Goal: Task Accomplishment & Management: Manage account settings

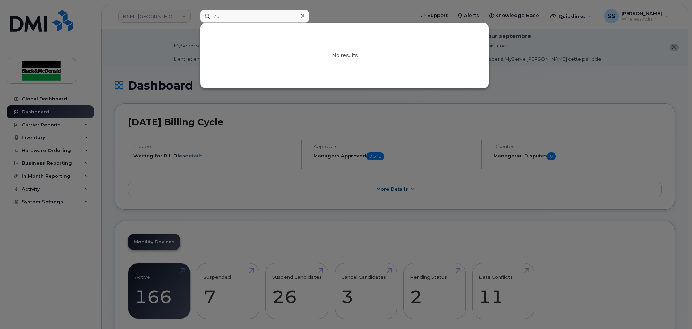
type input "M"
paste input "587-340-9248"
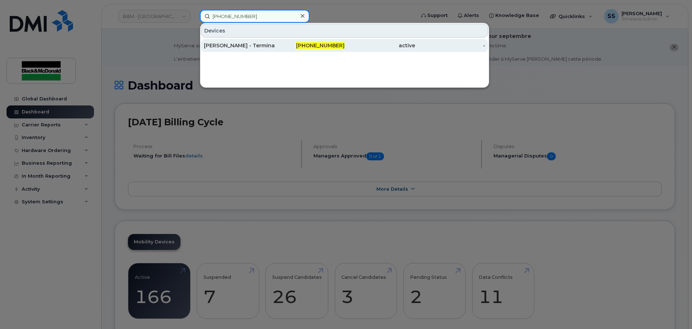
type input "587-340-9248"
click at [281, 48] on div "587-340-9248" at bounding box center [309, 45] width 70 height 7
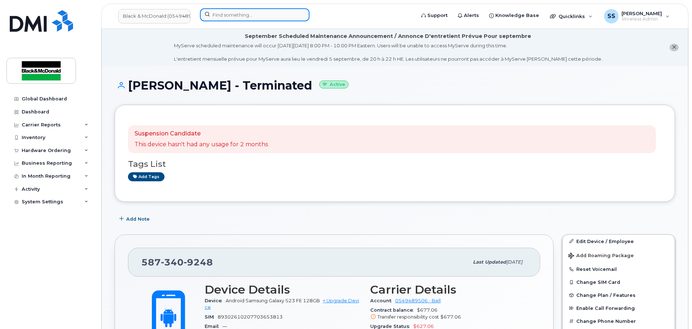
click at [222, 18] on input at bounding box center [255, 14] width 110 height 13
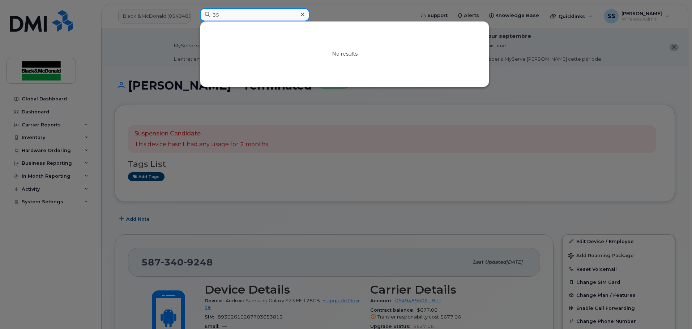
type input "3"
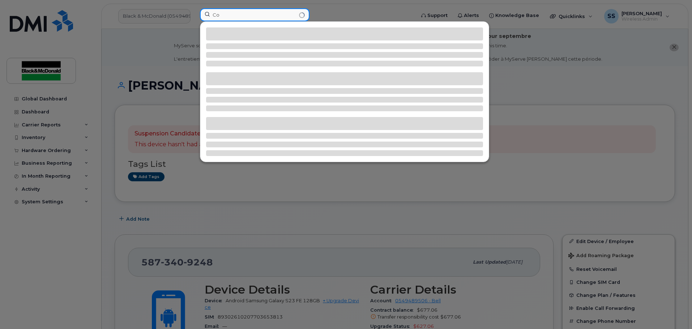
type input "C"
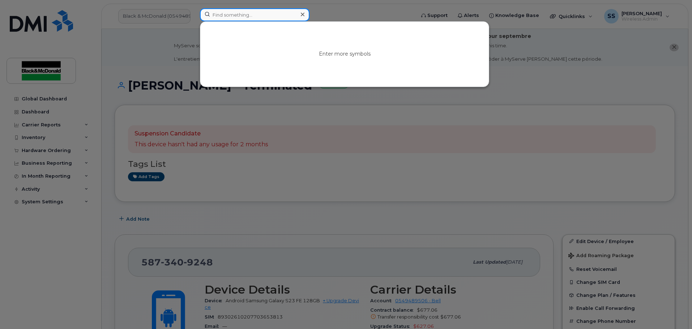
click at [250, 14] on input at bounding box center [255, 14] width 110 height 13
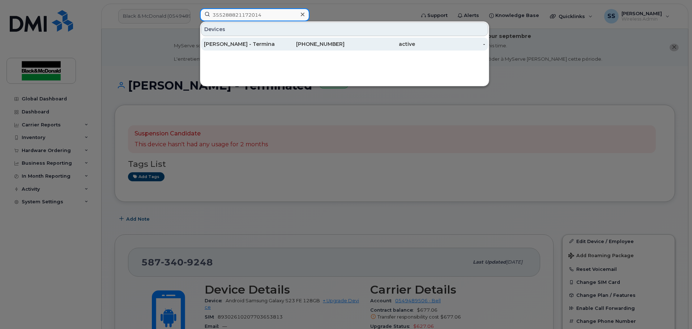
type input "355288821172014"
click at [267, 47] on div "Cornelius Penner - Terminated" at bounding box center [239, 43] width 70 height 7
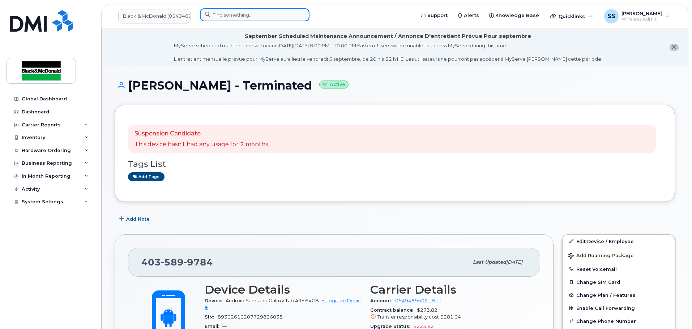
click at [252, 17] on input at bounding box center [255, 14] width 110 height 13
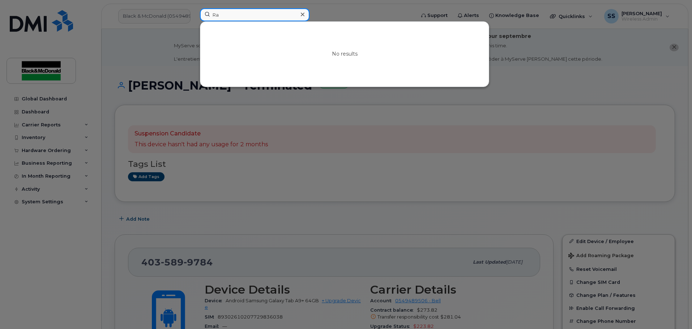
type input "R"
type input "4"
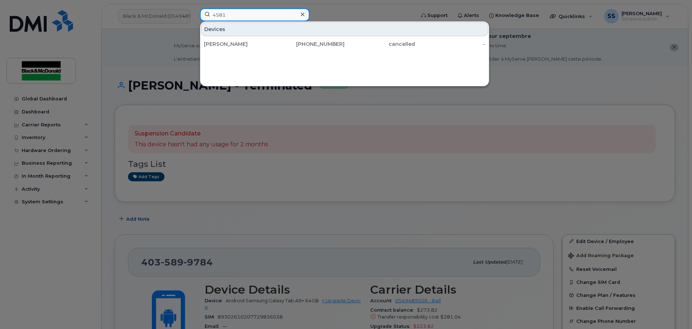
click at [238, 14] on input "4581" at bounding box center [255, 14] width 110 height 13
type input "4"
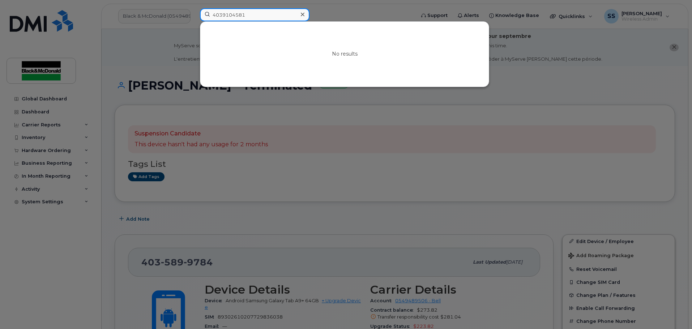
click at [265, 13] on input "4039104581" at bounding box center [255, 14] width 110 height 13
click at [271, 13] on input "4039104581" at bounding box center [255, 14] width 110 height 13
drag, startPoint x: 268, startPoint y: 14, endPoint x: 186, endPoint y: 14, distance: 82.1
click at [194, 14] on div "4039104581 No results" at bounding box center [305, 16] width 222 height 16
type input "="
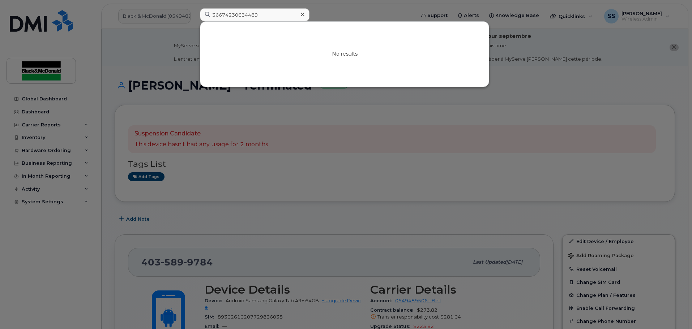
drag, startPoint x: 278, startPoint y: 24, endPoint x: 279, endPoint y: 19, distance: 4.8
click at [278, 24] on div "No results" at bounding box center [344, 54] width 288 height 65
click at [279, 19] on input "36674230634489" at bounding box center [255, 14] width 110 height 13
type input "3"
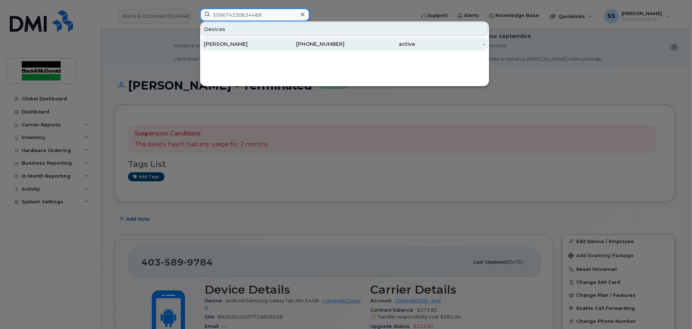
type input "356674230634489"
click at [279, 43] on div "587-432-5116" at bounding box center [309, 43] width 70 height 7
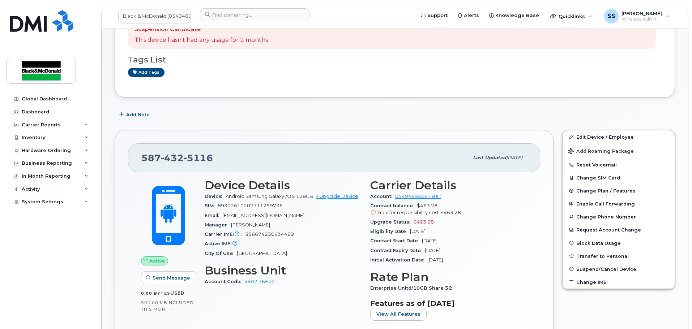
scroll to position [145, 0]
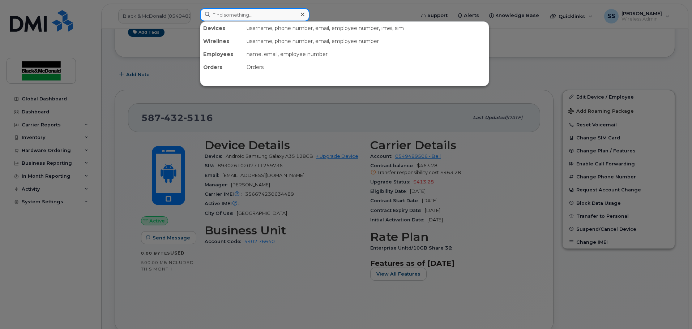
click at [257, 16] on input at bounding box center [255, 14] width 110 height 13
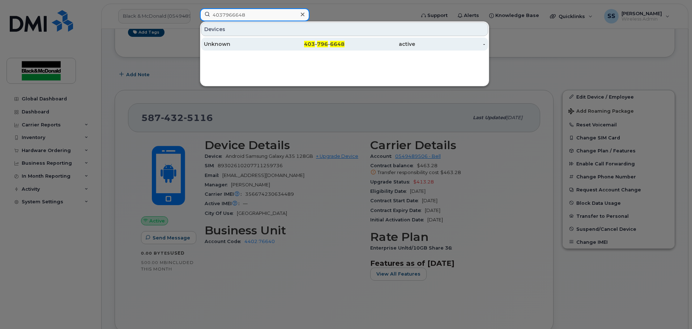
type input "4037966648"
click at [261, 43] on div "Unknown" at bounding box center [239, 43] width 70 height 7
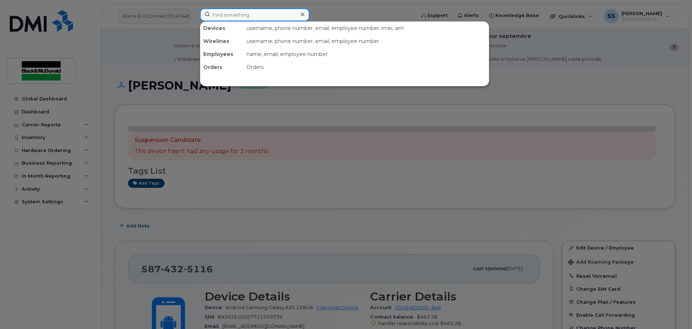
click at [254, 13] on input at bounding box center [255, 14] width 110 height 13
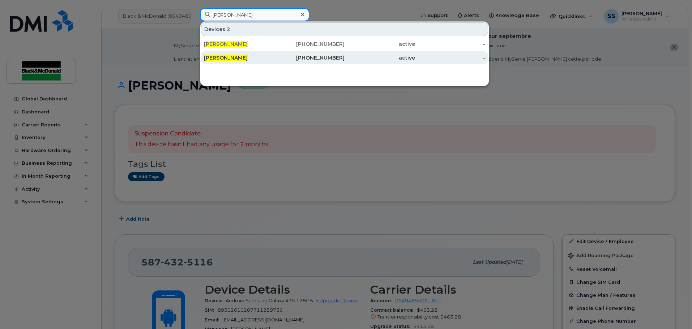
type input "[PERSON_NAME]"
click at [259, 60] on div "[PERSON_NAME]" at bounding box center [239, 57] width 70 height 7
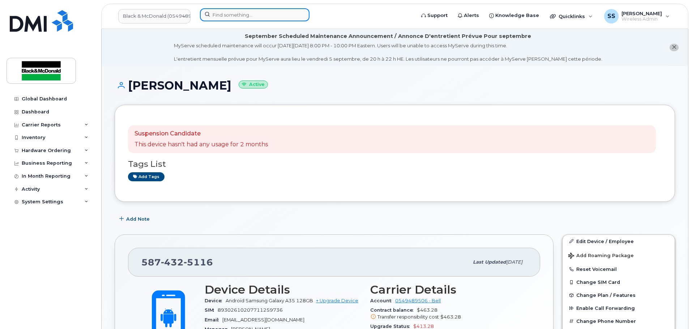
click at [254, 19] on input at bounding box center [255, 14] width 110 height 13
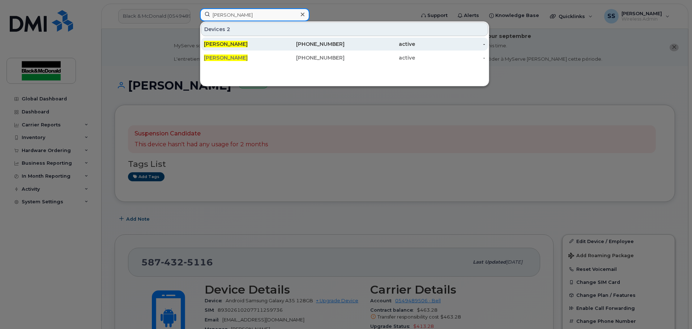
type input "[PERSON_NAME]"
click at [254, 49] on div "[PERSON_NAME]" at bounding box center [239, 44] width 70 height 13
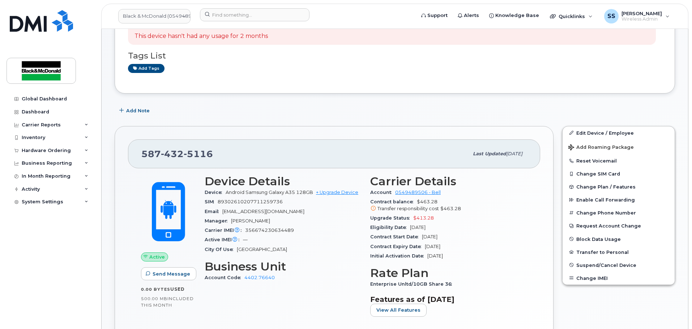
scroll to position [36, 0]
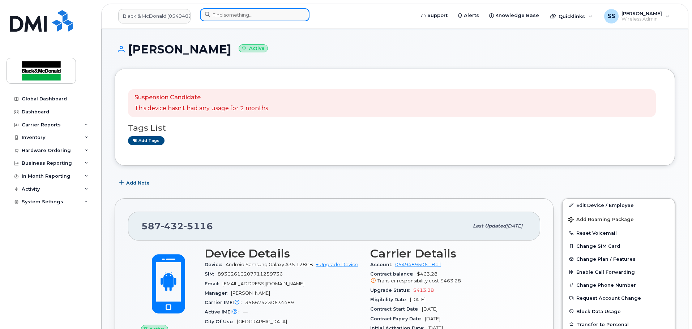
click at [253, 16] on input at bounding box center [255, 14] width 110 height 13
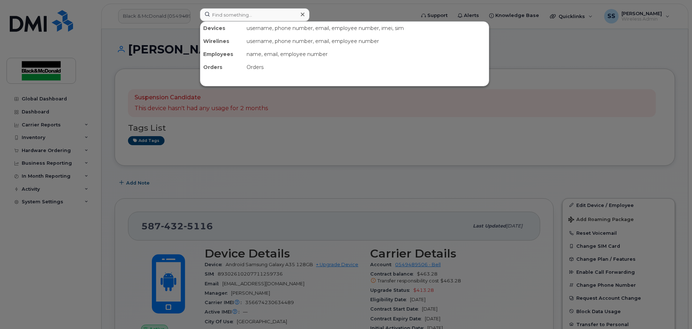
click at [278, 277] on div at bounding box center [346, 164] width 692 height 329
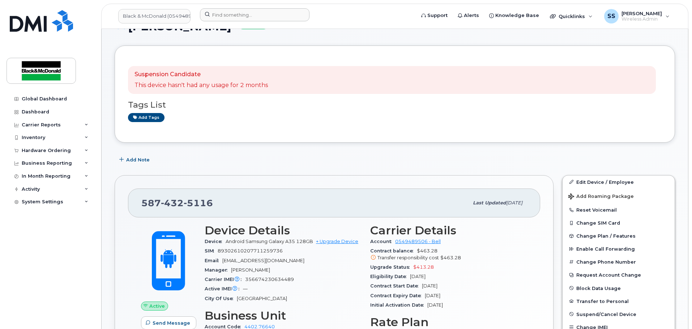
scroll to position [72, 0]
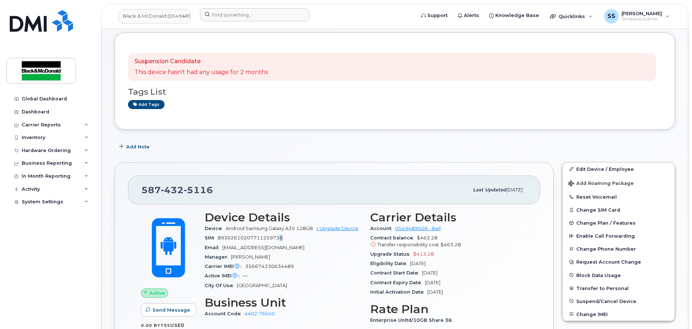
drag, startPoint x: 293, startPoint y: 239, endPoint x: 281, endPoint y: 236, distance: 12.2
click at [281, 236] on div "SIM 89302610207711259736" at bounding box center [283, 238] width 157 height 9
click at [286, 238] on div "SIM 89302610207711259736" at bounding box center [283, 238] width 157 height 9
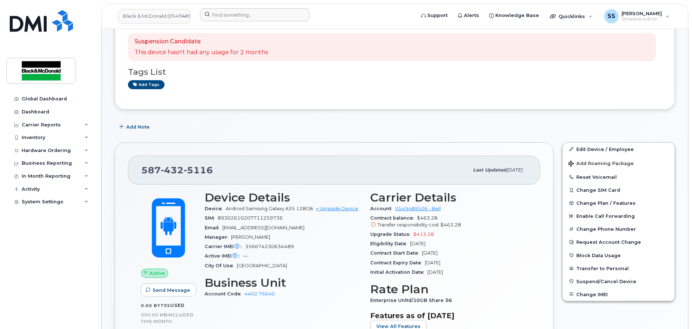
scroll to position [108, 0]
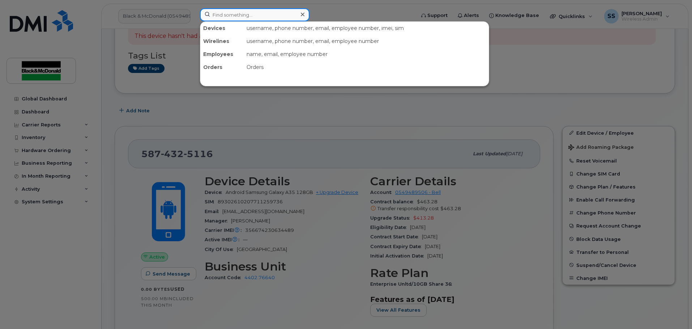
click at [271, 12] on input at bounding box center [255, 14] width 110 height 13
click at [236, 17] on input at bounding box center [255, 14] width 110 height 13
click at [75, 231] on div at bounding box center [346, 164] width 692 height 329
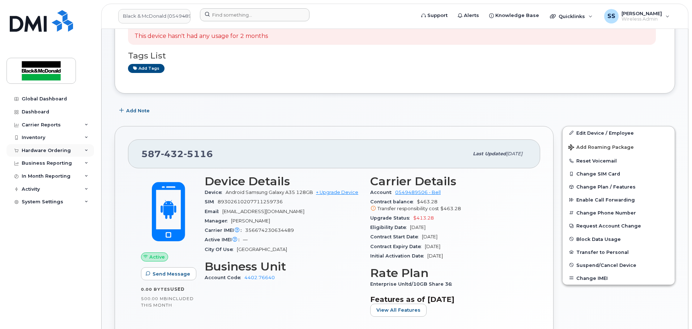
click at [51, 153] on div "Hardware Ordering" at bounding box center [46, 151] width 49 height 6
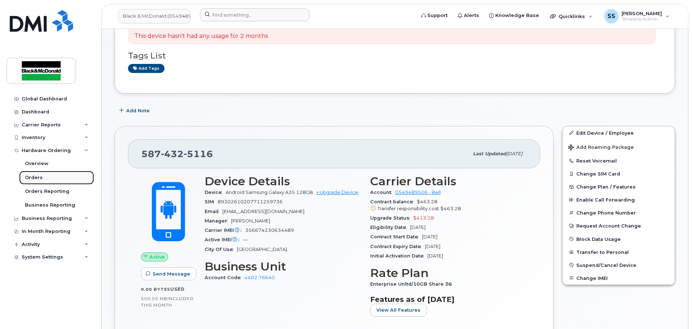
click at [49, 180] on link "Orders" at bounding box center [56, 178] width 75 height 14
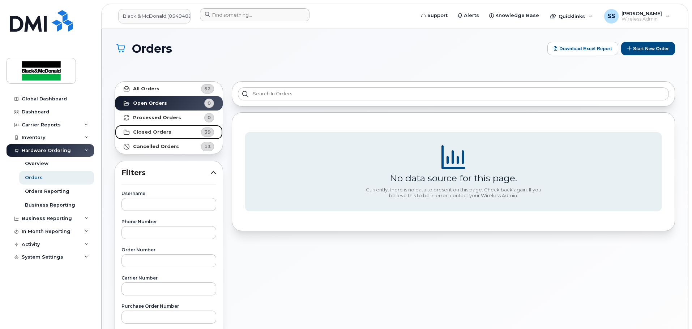
click at [150, 132] on strong "Closed Orders" at bounding box center [152, 132] width 38 height 6
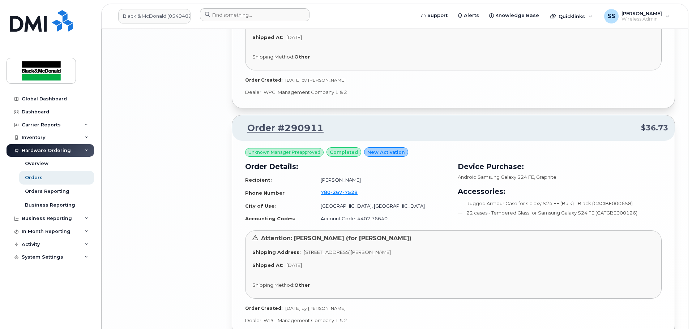
scroll to position [1663, 0]
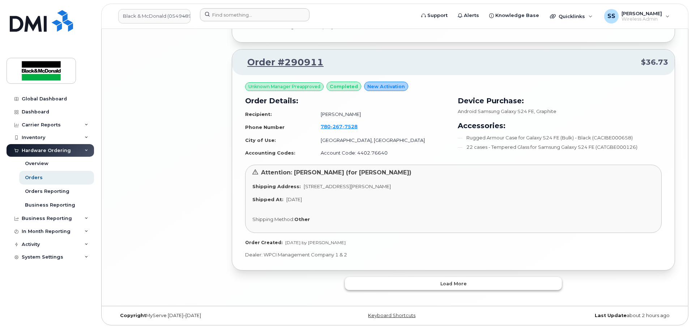
click at [424, 288] on button "Load more" at bounding box center [453, 283] width 217 height 13
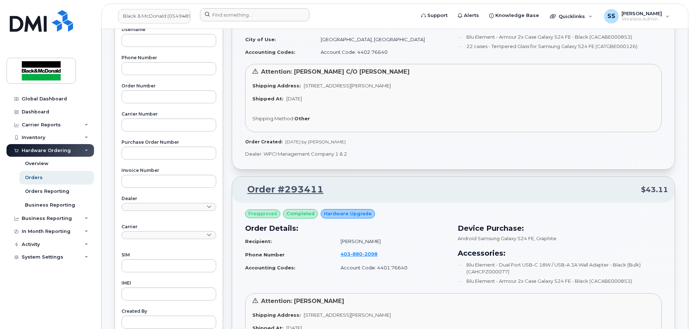
scroll to position [72, 0]
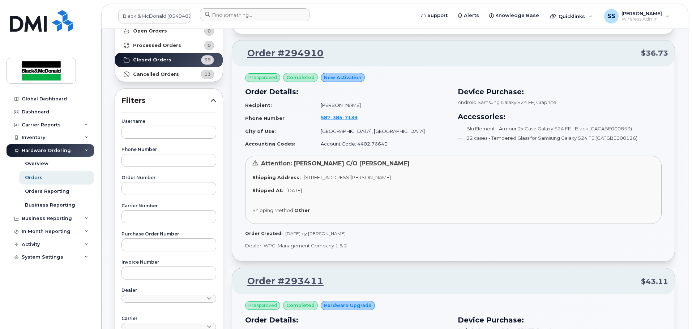
click at [265, 22] on div at bounding box center [305, 16] width 222 height 16
click at [266, 15] on input at bounding box center [255, 14] width 110 height 13
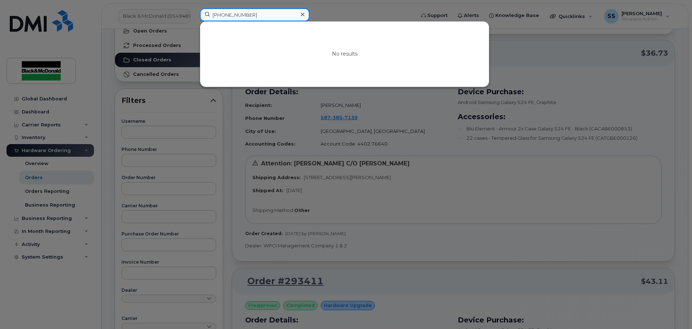
type input "705-817-1222"
click at [304, 17] on icon at bounding box center [303, 15] width 4 height 6
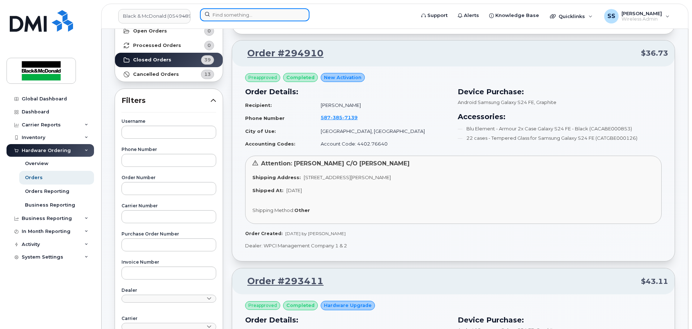
click at [289, 17] on input at bounding box center [255, 14] width 110 height 13
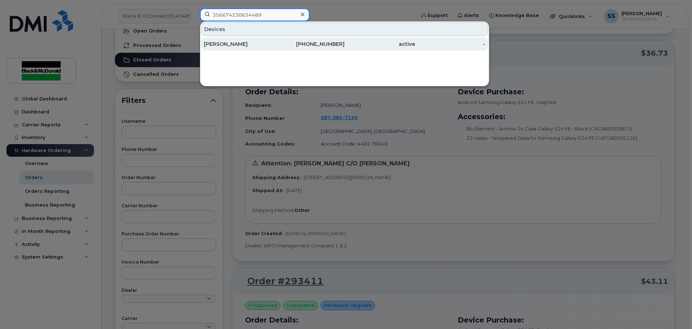
type input "356674230634489"
click at [273, 39] on div "[PERSON_NAME]" at bounding box center [239, 44] width 70 height 13
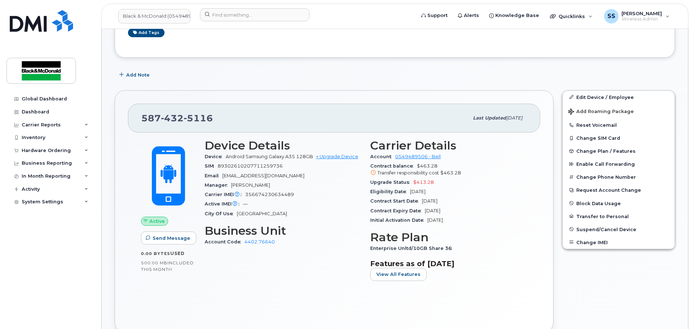
scroll to position [145, 0]
click at [222, 166] on span "89302610207711259736" at bounding box center [250, 165] width 65 height 5
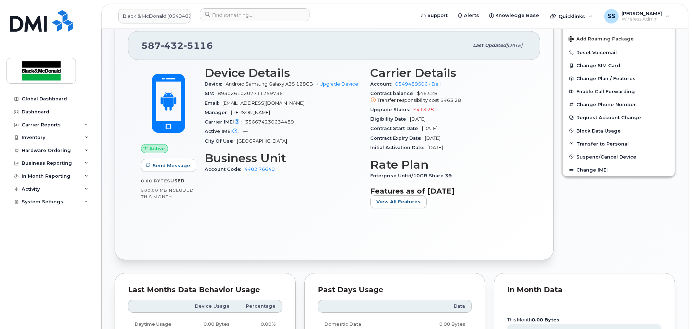
scroll to position [108, 0]
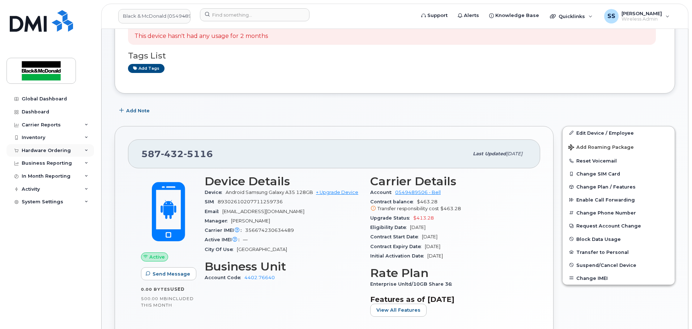
click at [53, 153] on div "Hardware Ordering" at bounding box center [46, 151] width 49 height 6
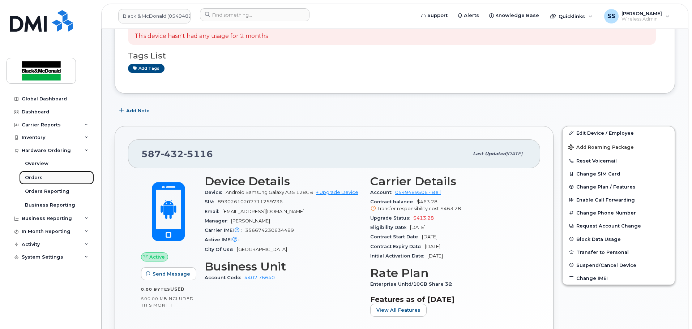
click at [50, 180] on link "Orders" at bounding box center [56, 178] width 75 height 14
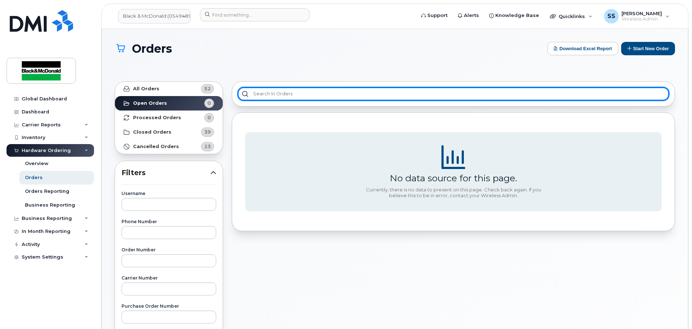
click at [271, 95] on input "text" at bounding box center [453, 93] width 431 height 13
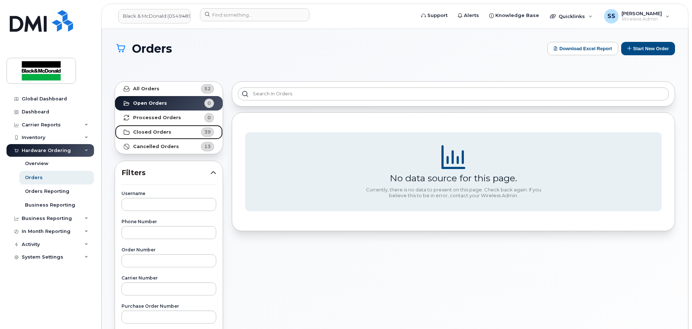
click at [159, 133] on strong "Closed Orders" at bounding box center [152, 132] width 38 height 6
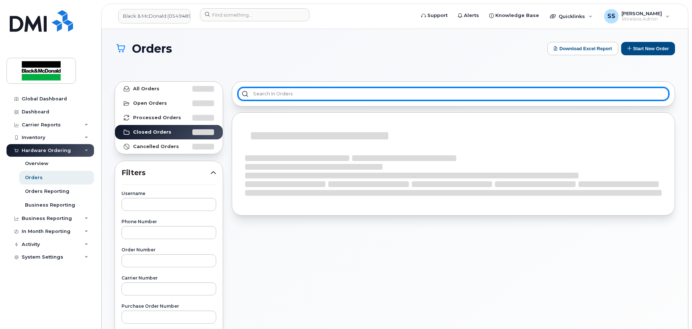
click at [292, 93] on input "text" at bounding box center [453, 93] width 431 height 13
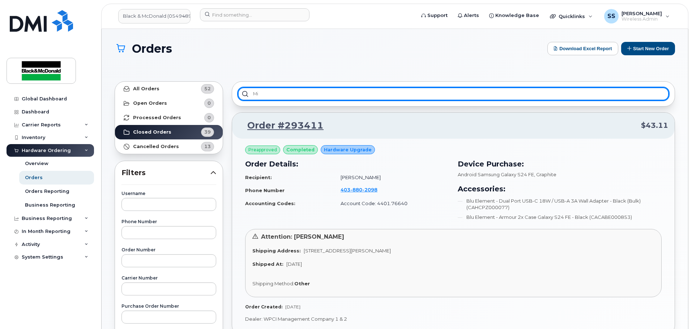
type input "M"
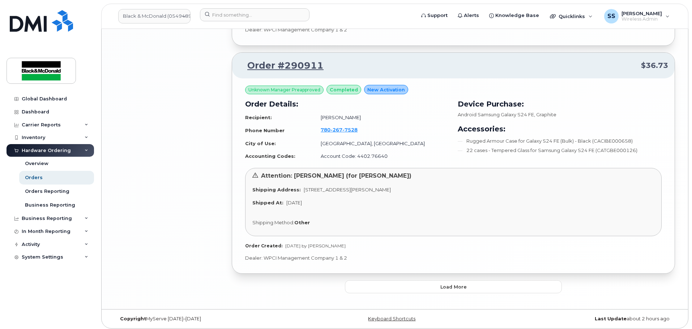
scroll to position [1663, 0]
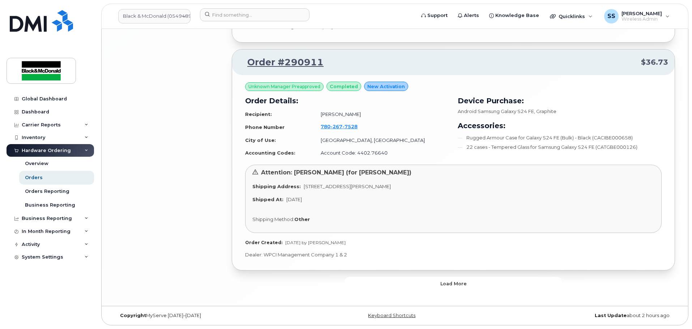
click at [428, 287] on button "Load more" at bounding box center [453, 283] width 217 height 13
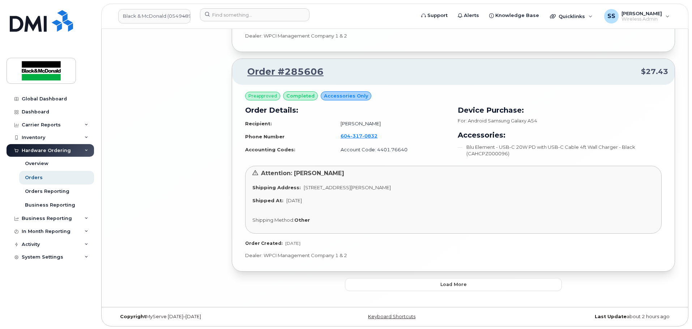
scroll to position [3476, 0]
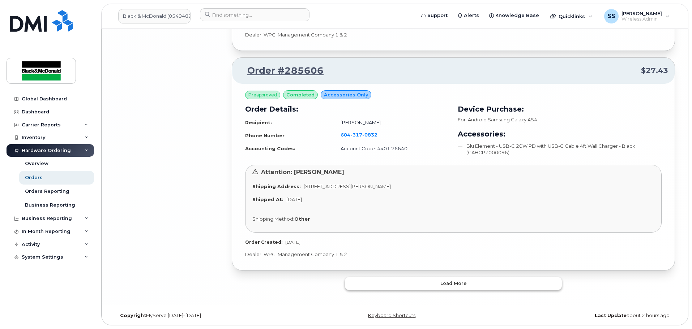
click at [408, 278] on button "Load more" at bounding box center [453, 283] width 217 height 13
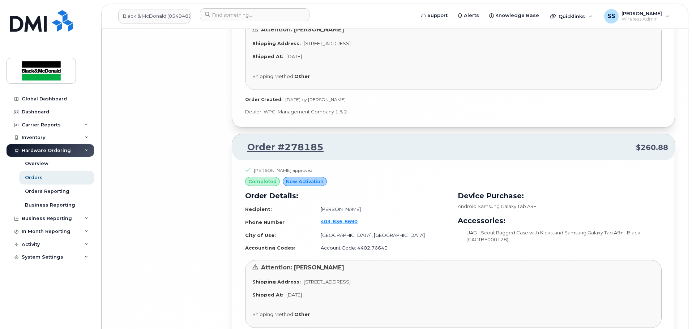
scroll to position [5459, 0]
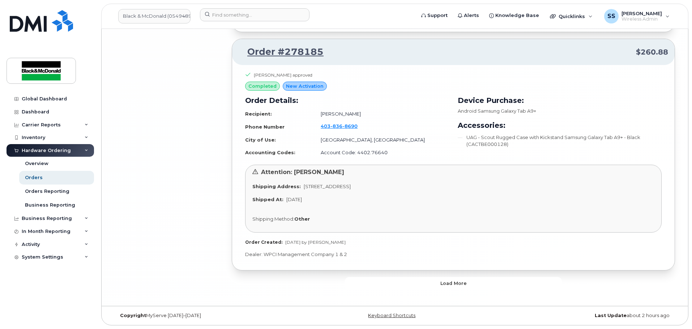
click at [431, 284] on button "Load more" at bounding box center [453, 283] width 217 height 13
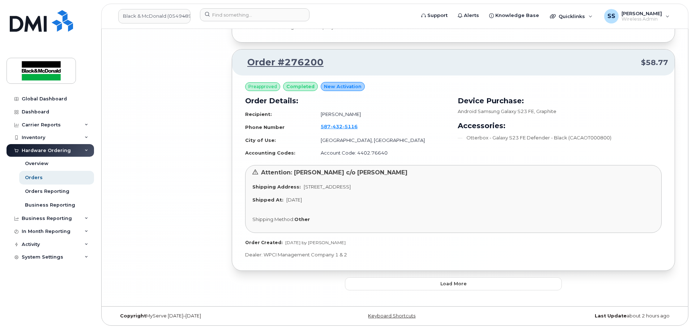
scroll to position [7340, 0]
click at [420, 281] on button "Load more" at bounding box center [453, 283] width 217 height 13
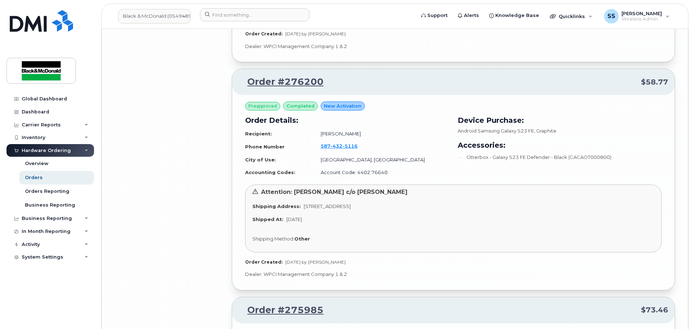
scroll to position [7307, 0]
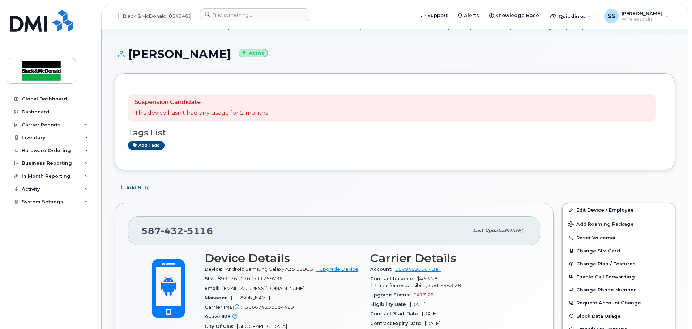
scroll to position [72, 0]
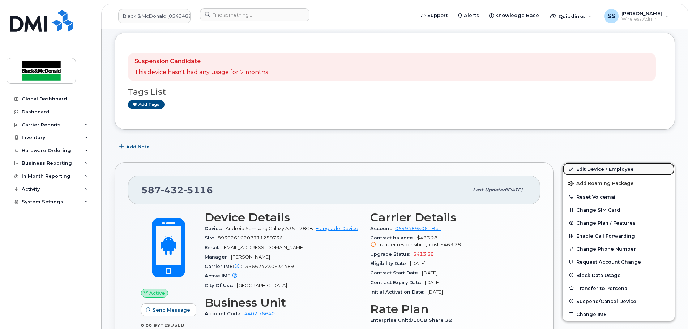
click at [591, 169] on link "Edit Device / Employee" at bounding box center [618, 169] width 112 height 13
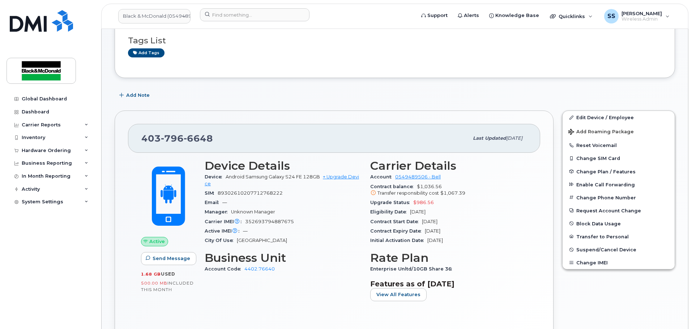
scroll to position [108, 0]
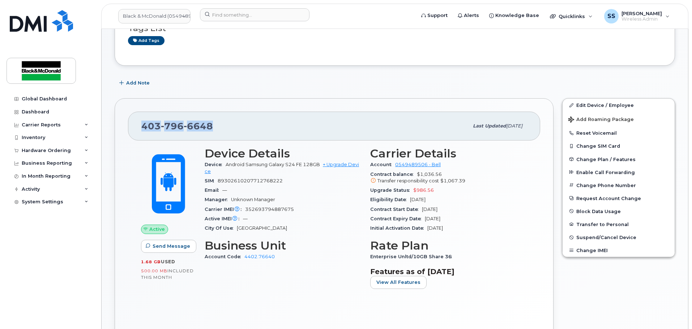
drag, startPoint x: 162, startPoint y: 122, endPoint x: 269, endPoint y: 130, distance: 106.5
click at [114, 116] on div "[PHONE_NUMBER] Last updated [DATE] Active Send Message 1.68 GB  used 500.00 MB …" at bounding box center [334, 219] width 448 height 251
click at [273, 130] on div "[PHONE_NUMBER]" at bounding box center [304, 126] width 327 height 15
click at [254, 136] on div "[PHONE_NUMBER] Last updated [DATE]" at bounding box center [334, 126] width 412 height 29
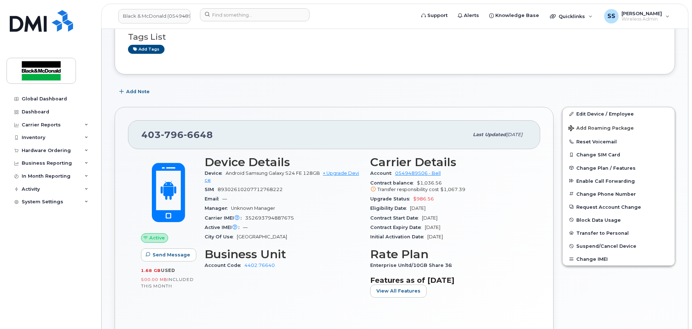
scroll to position [36, 0]
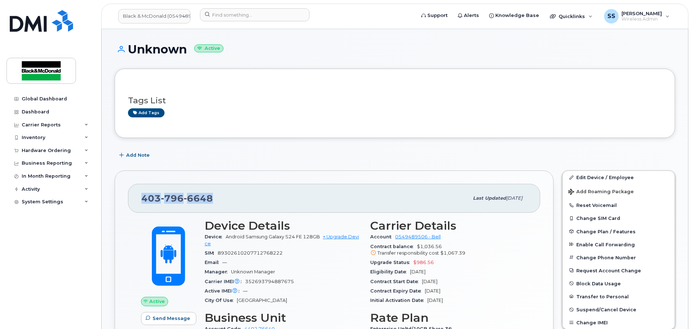
drag, startPoint x: 224, startPoint y: 197, endPoint x: 229, endPoint y: 198, distance: 4.8
click at [139, 188] on div "[PHONE_NUMBER] Last updated [DATE]" at bounding box center [334, 198] width 412 height 29
click at [230, 198] on div "[PHONE_NUMBER]" at bounding box center [304, 198] width 327 height 15
click at [219, 196] on div "403 796 6648" at bounding box center [304, 198] width 327 height 15
drag, startPoint x: 210, startPoint y: 195, endPoint x: 157, endPoint y: 194, distance: 53.9
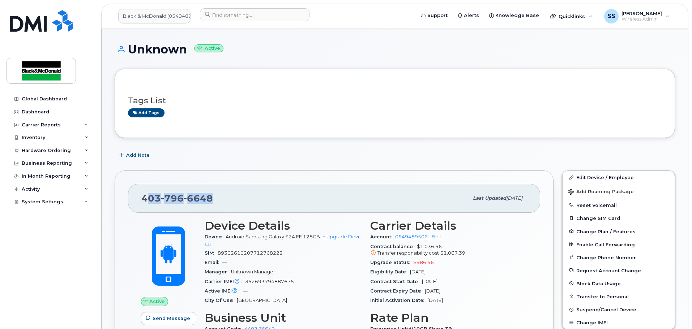
click at [148, 194] on span "403 796 6648" at bounding box center [177, 198] width 72 height 11
click at [260, 196] on div "403 796 6648" at bounding box center [304, 198] width 327 height 15
click at [230, 198] on div "403 796 6648" at bounding box center [304, 198] width 327 height 15
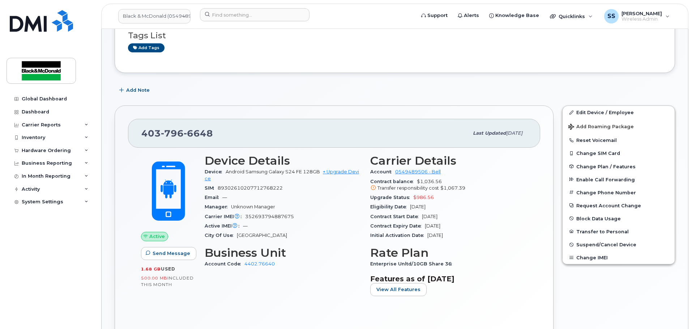
scroll to position [108, 0]
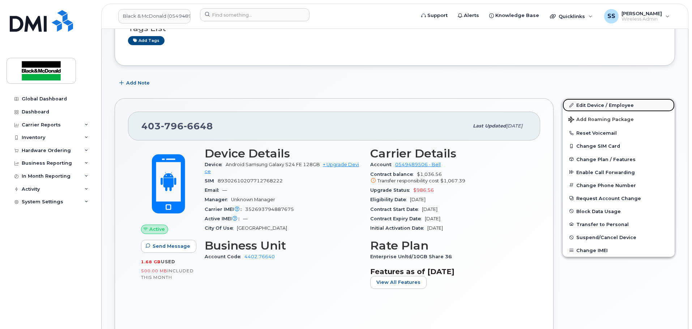
click at [618, 107] on link "Edit Device / Employee" at bounding box center [618, 105] width 112 height 13
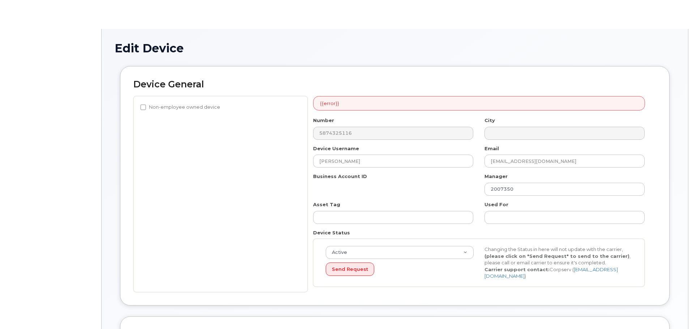
select select "27695469"
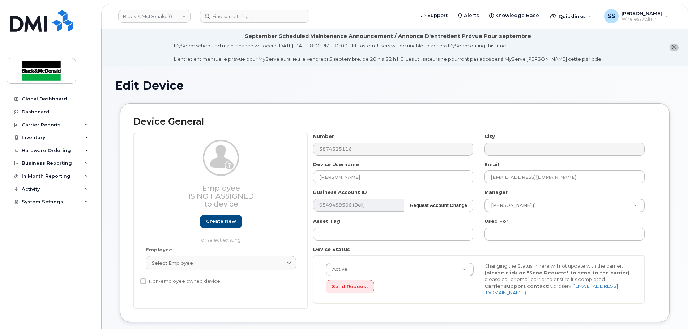
click at [353, 139] on div "Number 5874325116" at bounding box center [393, 144] width 171 height 23
click at [361, 172] on input "[PERSON_NAME]" at bounding box center [393, 177] width 160 height 13
drag, startPoint x: 362, startPoint y: 177, endPoint x: 290, endPoint y: 169, distance: 72.0
click at [290, 169] on div "Employee Is not assigned to device Create new or select existing Employee Selec…" at bounding box center [394, 221] width 523 height 176
type input "Matthew Kontuk"
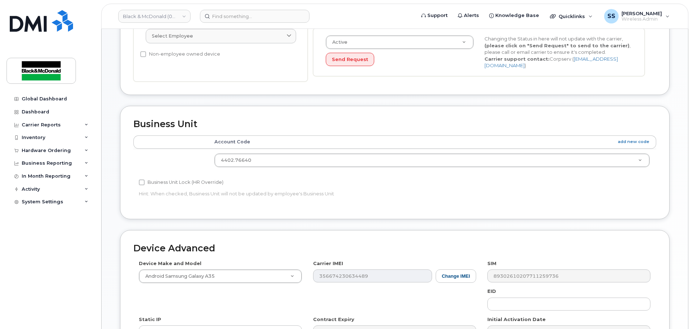
scroll to position [341, 0]
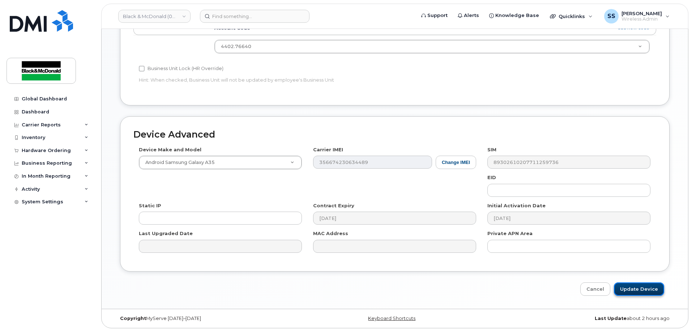
click at [651, 289] on input "Update Device" at bounding box center [639, 289] width 50 height 13
type input "Saving..."
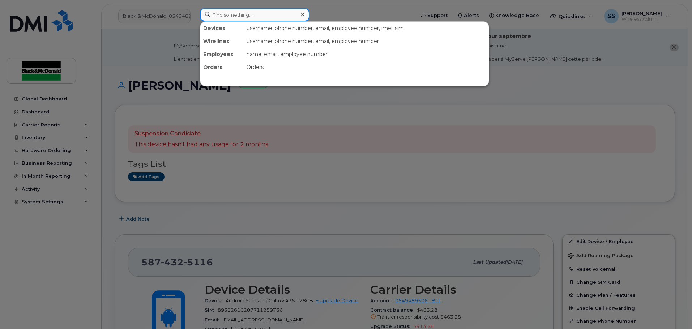
click at [243, 14] on input at bounding box center [255, 14] width 110 height 13
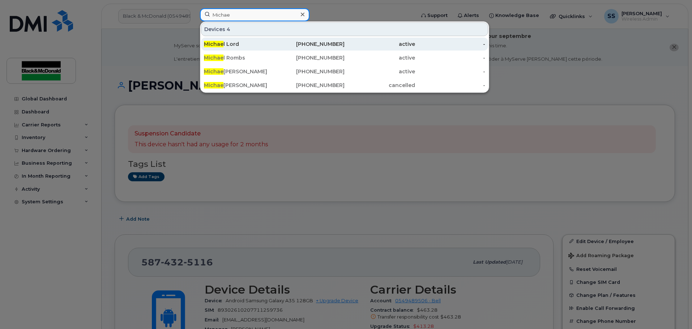
type input "Michae"
click at [255, 39] on div "Michae l Lord" at bounding box center [239, 44] width 70 height 13
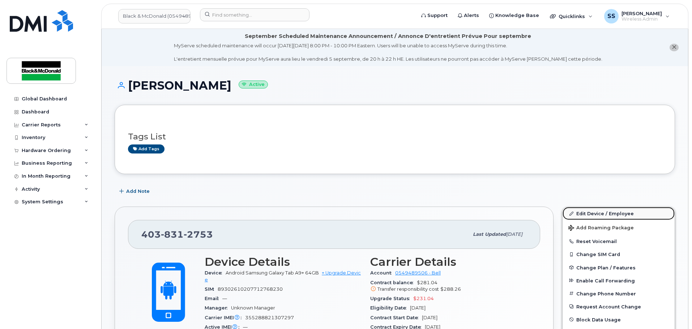
click at [601, 214] on link "Edit Device / Employee" at bounding box center [618, 213] width 112 height 13
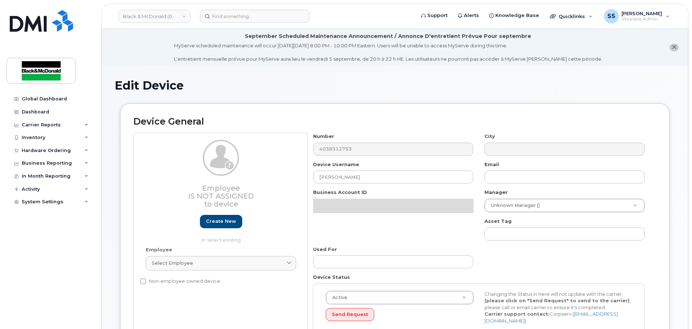
select select "27695469"
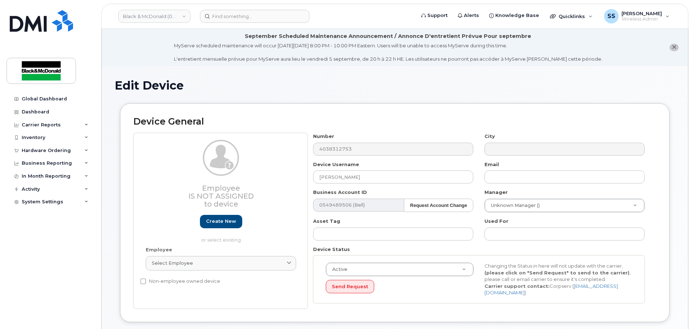
click at [371, 170] on div "Device Username [PERSON_NAME]" at bounding box center [393, 172] width 171 height 23
drag, startPoint x: 371, startPoint y: 176, endPoint x: 273, endPoint y: 165, distance: 97.9
click at [273, 165] on div "Employee Is not assigned to device Create new or select existing Employee Selec…" at bounding box center [394, 221] width 523 height 176
type input "M"
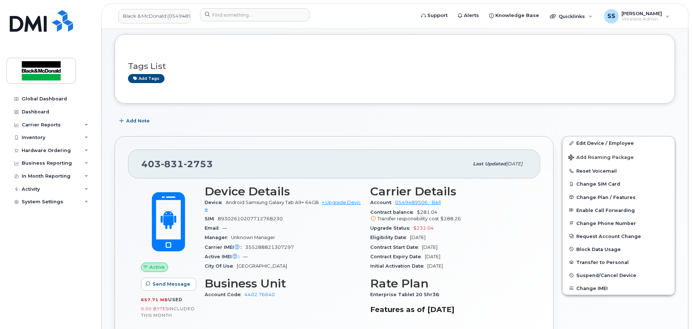
scroll to position [72, 0]
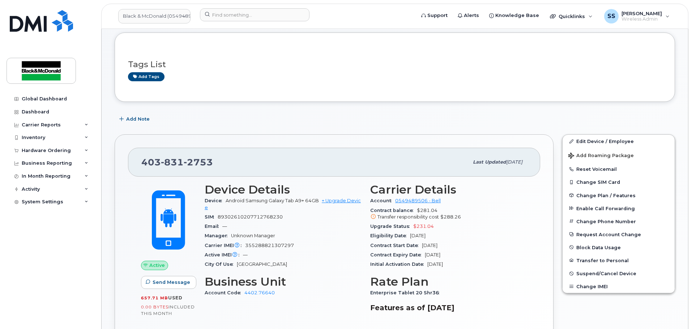
click at [331, 286] on h3 "Business Unit" at bounding box center [283, 281] width 157 height 13
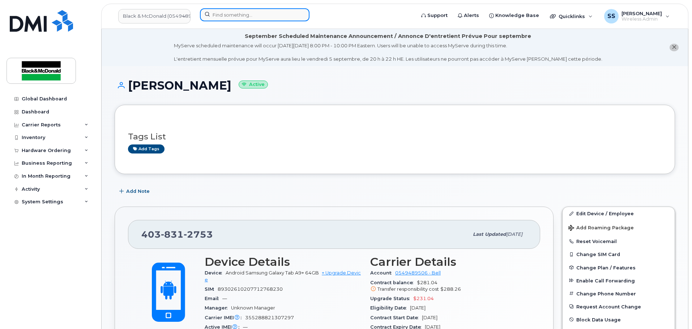
click at [219, 16] on input at bounding box center [255, 14] width 110 height 13
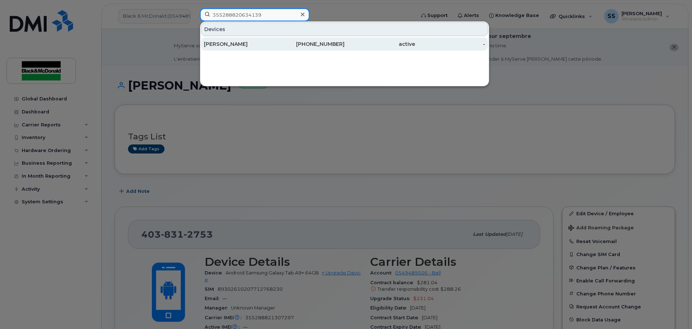
type input "355288820634139"
click at [278, 48] on div "403-836-8690" at bounding box center [309, 44] width 70 height 13
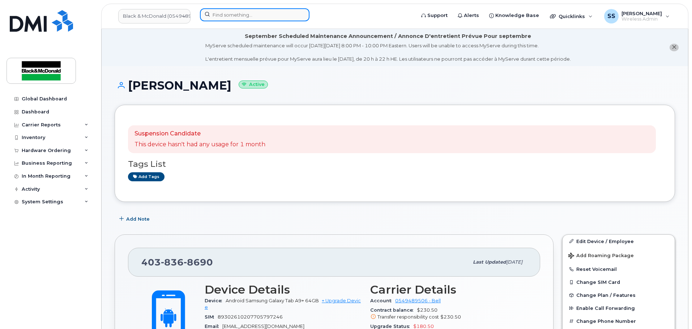
click at [232, 11] on input at bounding box center [255, 14] width 110 height 13
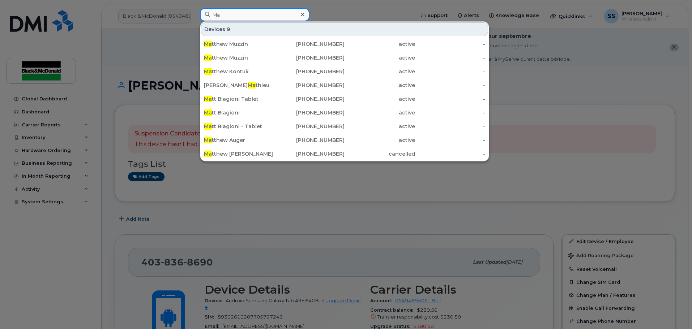
type input "M"
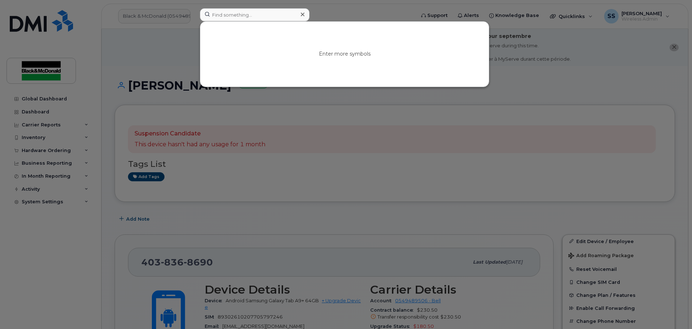
click at [294, 223] on div at bounding box center [346, 164] width 692 height 329
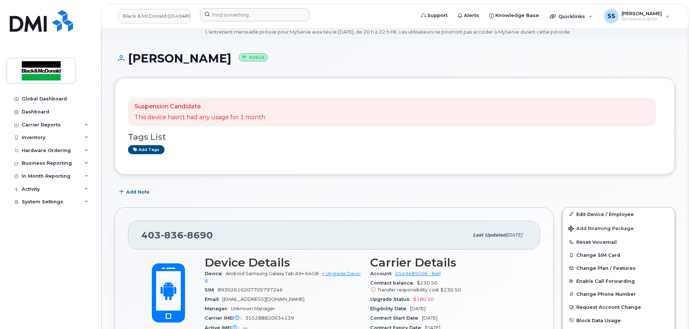
scroll to position [72, 0]
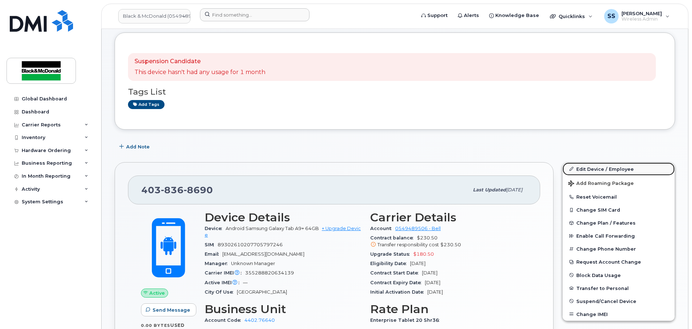
click at [589, 174] on link "Edit Device / Employee" at bounding box center [618, 169] width 112 height 13
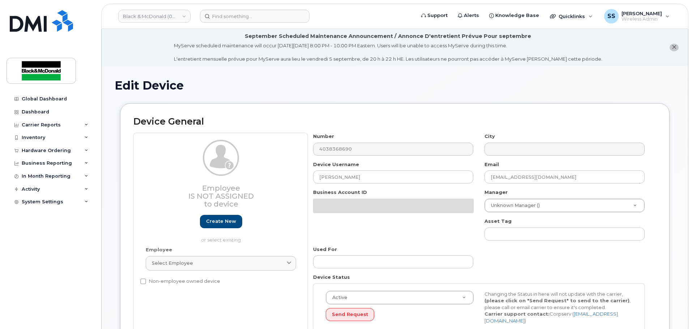
select select "27695469"
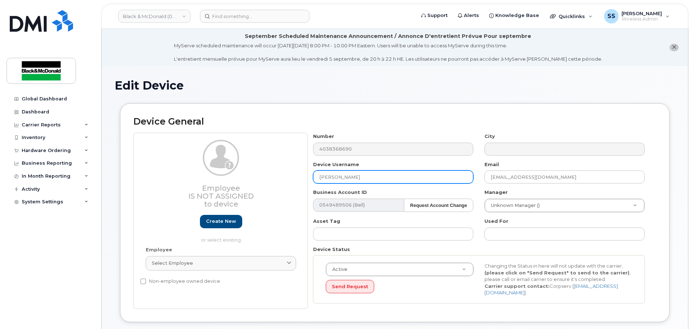
click at [366, 175] on input "[PERSON_NAME]" at bounding box center [393, 177] width 160 height 13
drag, startPoint x: 377, startPoint y: 180, endPoint x: 248, endPoint y: 176, distance: 128.4
click at [248, 176] on div "Employee Is not assigned to device Create new or select existing Employee Selec…" at bounding box center [394, 221] width 523 height 176
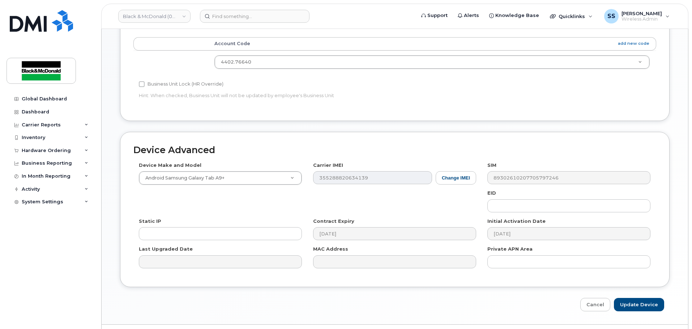
scroll to position [341, 0]
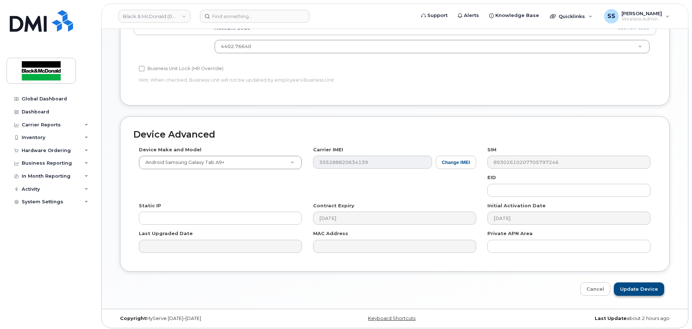
type input "[PERSON_NAME]"
click at [639, 291] on input "Update Device" at bounding box center [639, 289] width 50 height 13
type input "Saving..."
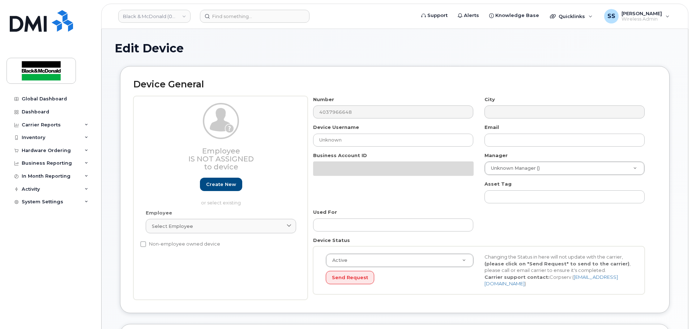
select select "27695469"
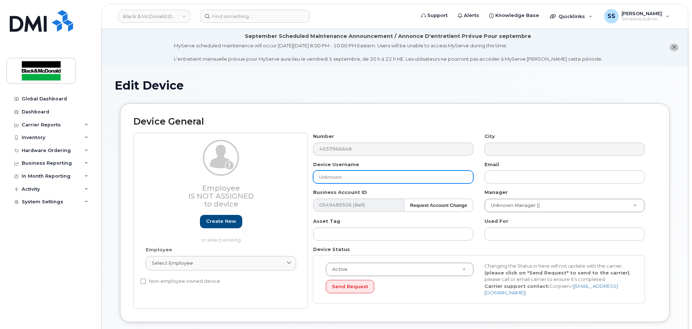
click at [343, 178] on input "Unknown" at bounding box center [393, 177] width 160 height 13
drag, startPoint x: 347, startPoint y: 179, endPoint x: 276, endPoint y: 176, distance: 70.5
click at [278, 176] on div "Employee Is not assigned to device Create new or select existing Employee Selec…" at bounding box center [394, 221] width 523 height 176
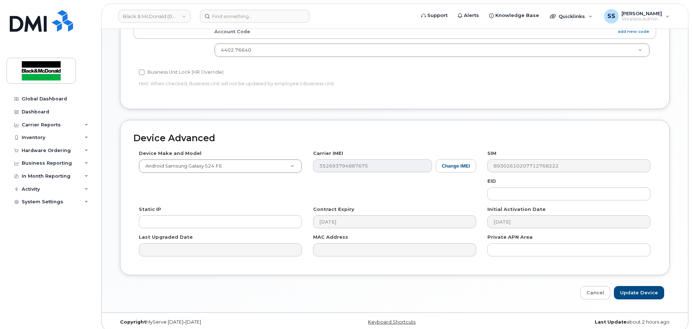
scroll to position [341, 0]
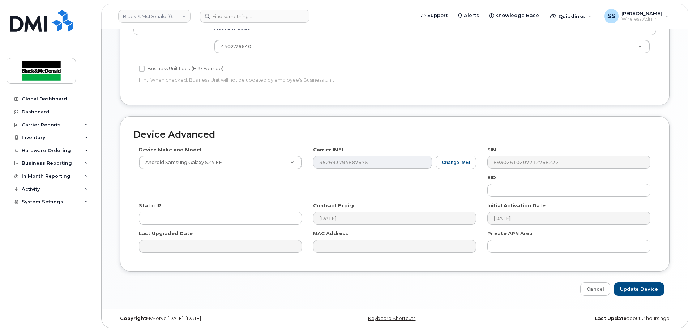
type input "Michael Lord"
click at [636, 278] on div "Device Advanced Device Make and Model Android Samsung Galaxy S24 FE Android TCL…" at bounding box center [395, 206] width 560 height 180
click at [638, 289] on input "Update Device" at bounding box center [639, 289] width 50 height 13
type input "Saving..."
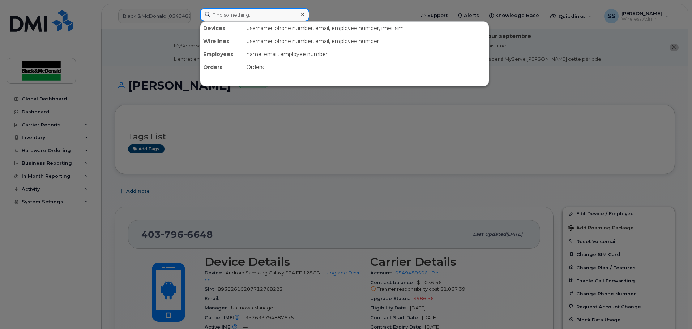
click at [241, 15] on input at bounding box center [255, 14] width 110 height 13
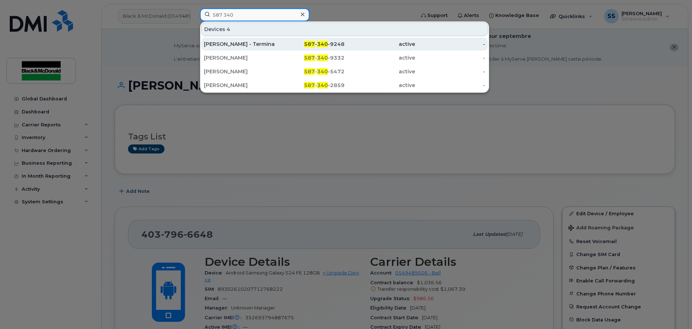
type input "587 340"
click at [250, 43] on div "[PERSON_NAME] - Terminated" at bounding box center [239, 43] width 70 height 7
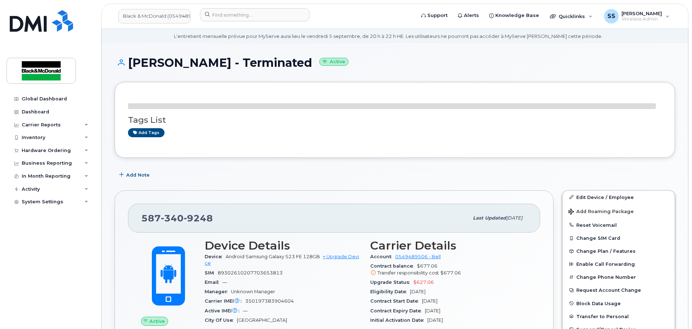
scroll to position [108, 0]
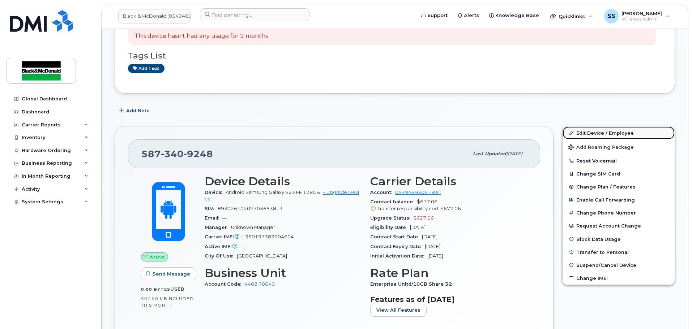
click at [597, 134] on link "Edit Device / Employee" at bounding box center [618, 133] width 112 height 13
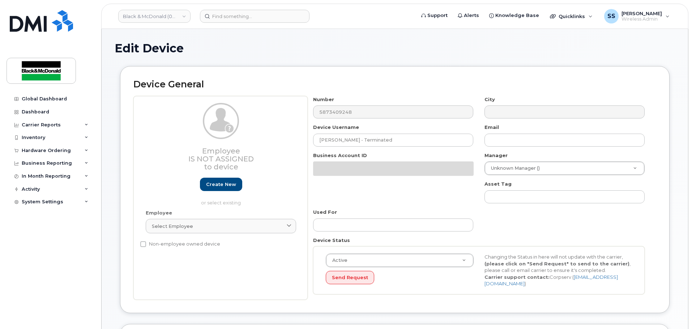
select select "27695469"
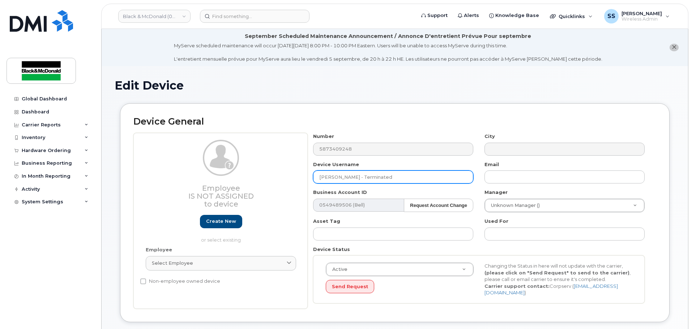
click at [382, 180] on input "[PERSON_NAME] - Terminated" at bounding box center [393, 177] width 160 height 13
drag, startPoint x: 392, startPoint y: 177, endPoint x: 284, endPoint y: 177, distance: 108.1
click at [284, 177] on div "Employee Is not assigned to device Create new or select existing Employee Selec…" at bounding box center [394, 221] width 523 height 176
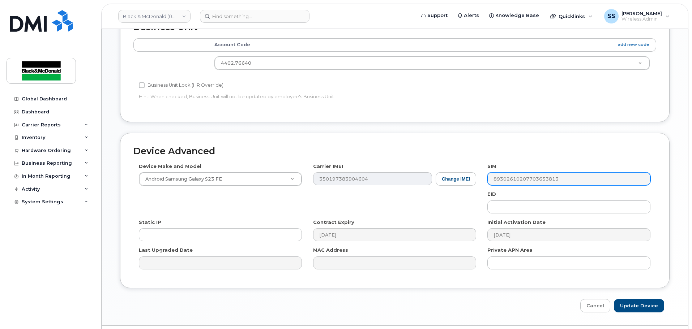
scroll to position [341, 0]
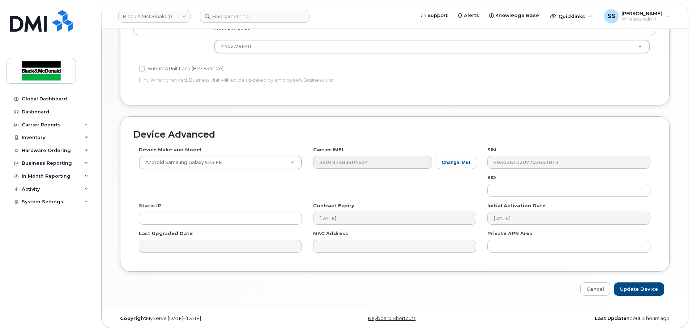
type input "[PERSON_NAME]"
drag, startPoint x: 579, startPoint y: 201, endPoint x: 615, endPoint y: 287, distance: 92.4
drag, startPoint x: 615, startPoint y: 287, endPoint x: 499, endPoint y: 293, distance: 116.2
click at [498, 294] on div "Edit Device Device General Employee Is not assigned to device Create new or sel…" at bounding box center [395, 17] width 586 height 584
click at [624, 293] on input "Update Device" at bounding box center [639, 289] width 50 height 13
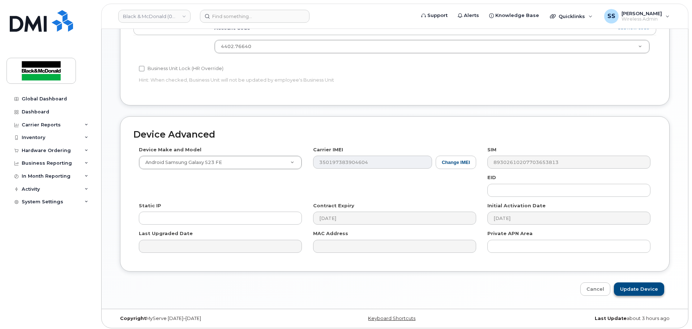
type input "Saving..."
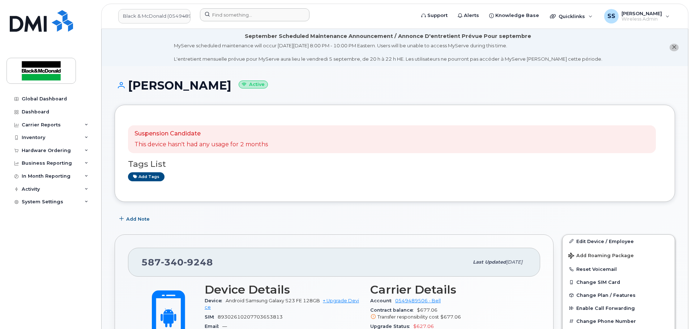
click at [236, 22] on div at bounding box center [305, 16] width 222 height 16
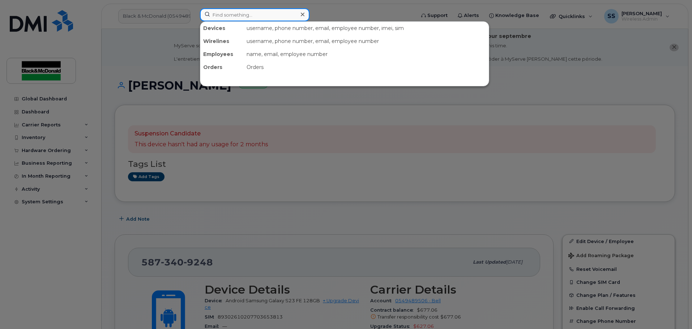
click at [237, 15] on input at bounding box center [255, 14] width 110 height 13
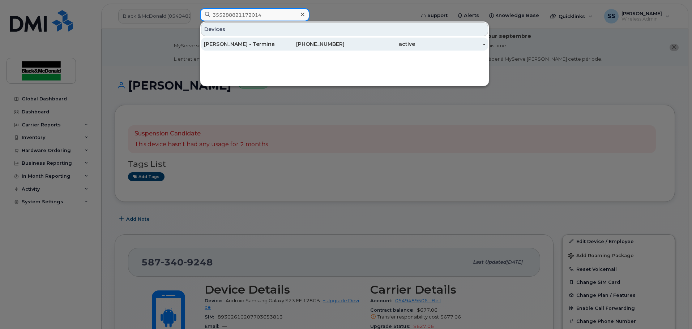
type input "355288821172014"
click at [252, 47] on div "[PERSON_NAME] - Terminated" at bounding box center [239, 43] width 70 height 7
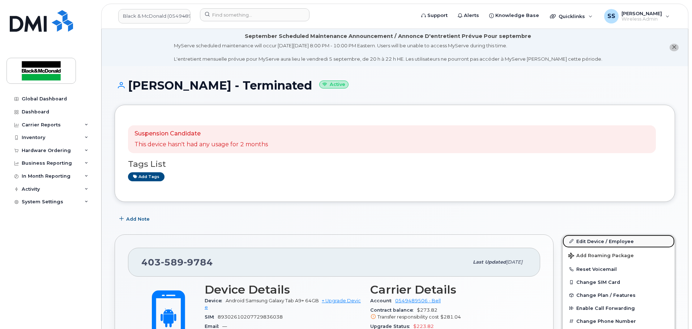
click at [624, 246] on link "Edit Device / Employee" at bounding box center [618, 241] width 112 height 13
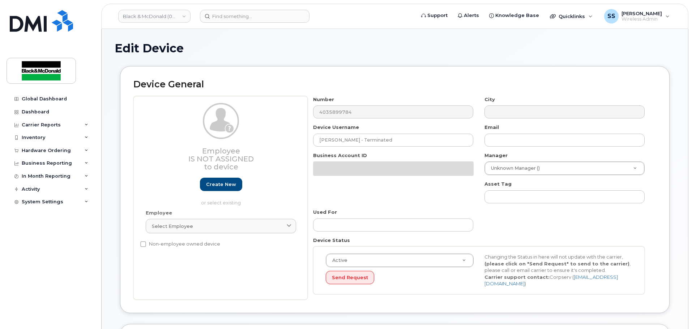
select select "27695469"
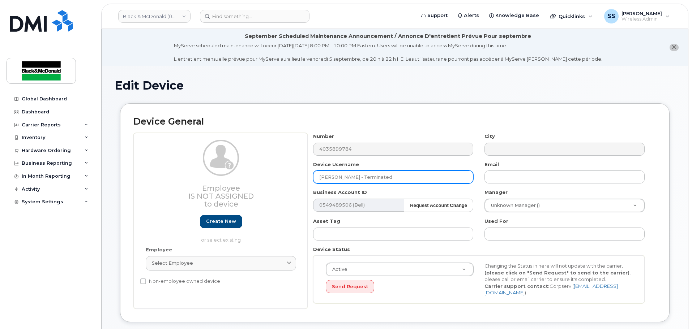
drag, startPoint x: 376, startPoint y: 178, endPoint x: 386, endPoint y: 179, distance: 10.1
click at [376, 179] on input "[PERSON_NAME] - Terminated" at bounding box center [393, 177] width 160 height 13
drag, startPoint x: 420, startPoint y: 180, endPoint x: 306, endPoint y: 175, distance: 114.0
click at [306, 175] on div "Employee Is not assigned to device Create new or select existing Employee Selec…" at bounding box center [394, 221] width 523 height 176
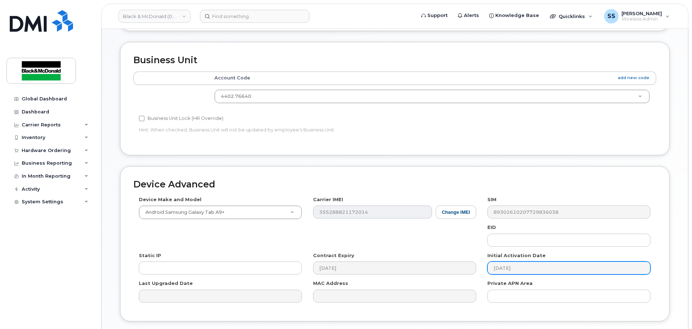
scroll to position [341, 0]
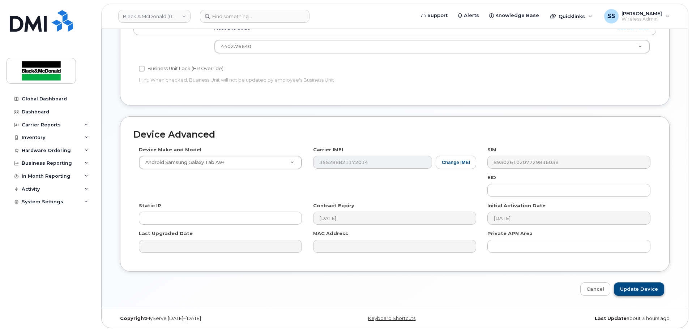
type input "[PERSON_NAME]"
click at [642, 284] on input "Update Device" at bounding box center [639, 289] width 50 height 13
type input "Saving..."
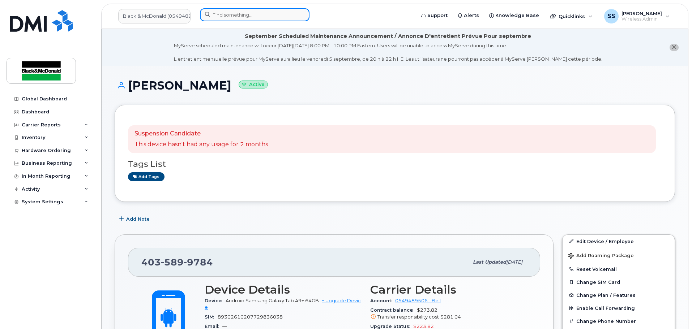
click at [241, 14] on input at bounding box center [255, 14] width 110 height 13
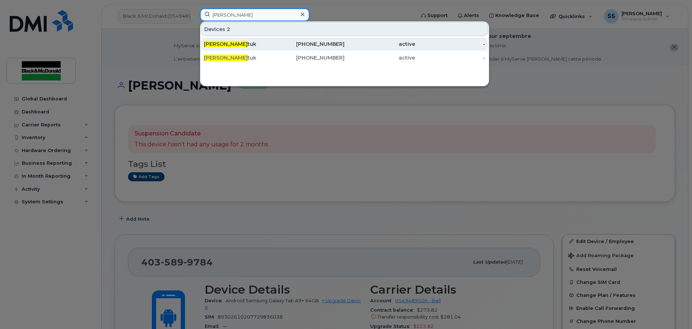
type input "[PERSON_NAME]"
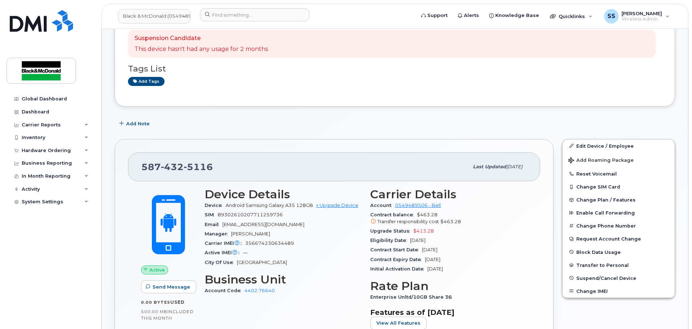
scroll to position [108, 0]
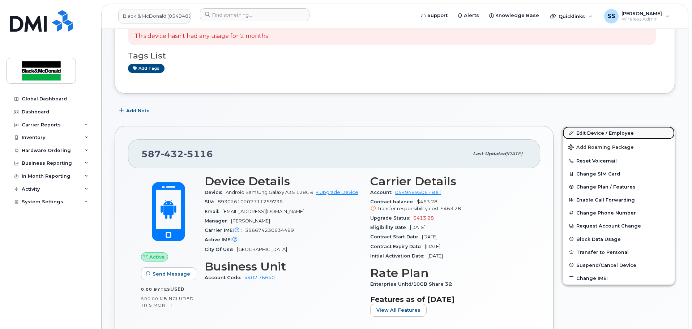
click at [609, 129] on link "Edit Device / Employee" at bounding box center [618, 133] width 112 height 13
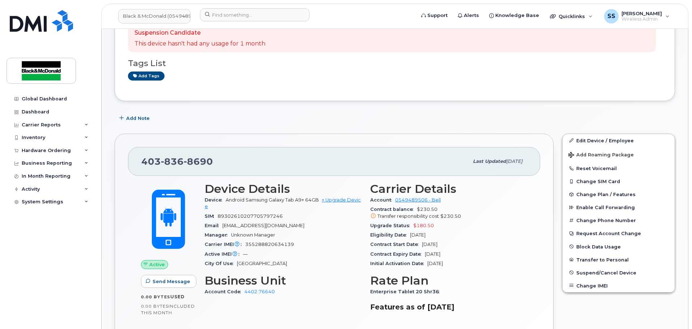
scroll to position [108, 0]
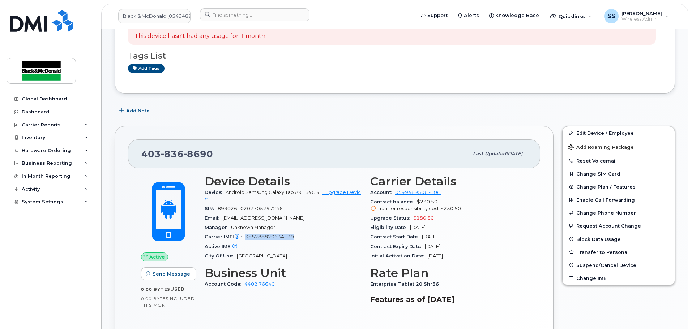
drag, startPoint x: 307, startPoint y: 239, endPoint x: 243, endPoint y: 240, distance: 63.6
click at [243, 240] on div "Carrier IMEI Carrier IMEI is reported during the last billing cycle or change o…" at bounding box center [283, 236] width 157 height 9
click at [289, 248] on div "Active IMEI Active IMEI is refreshed daily with a delay of up to 48 hours follo…" at bounding box center [283, 246] width 157 height 9
drag, startPoint x: 294, startPoint y: 234, endPoint x: 247, endPoint y: 237, distance: 47.4
click at [240, 237] on div "Carrier IMEI Carrier IMEI is reported during the last billing cycle or change o…" at bounding box center [283, 236] width 157 height 9
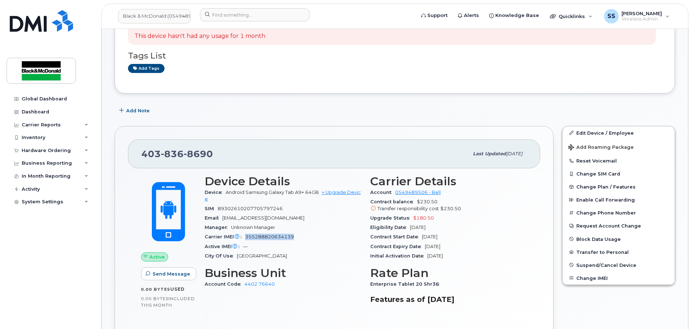
copy div "Carrier IMEI is reported during the last billing cycle or change of service 355…"
click at [249, 17] on input at bounding box center [255, 14] width 110 height 13
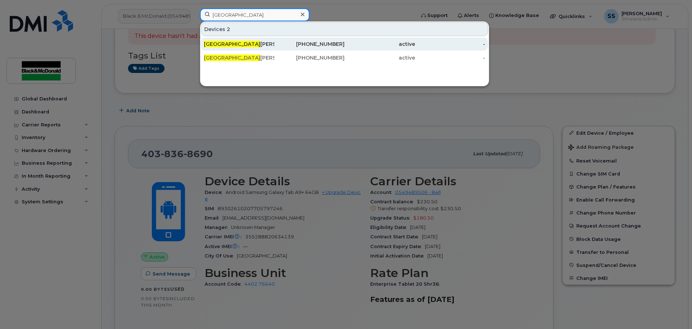
type input "Devon"
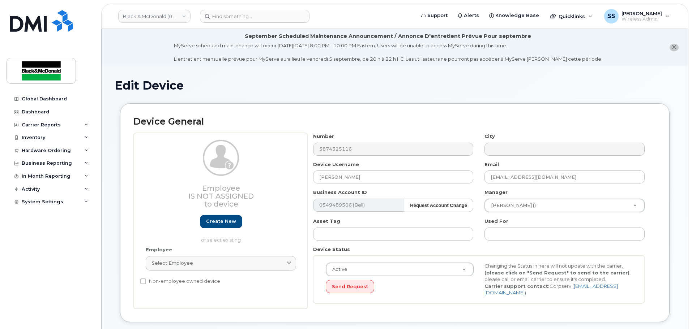
select select "27695469"
click at [361, 179] on input "[PERSON_NAME]" at bounding box center [393, 177] width 160 height 13
click at [554, 175] on input "[EMAIL_ADDRESS][DOMAIN_NAME]" at bounding box center [564, 177] width 160 height 13
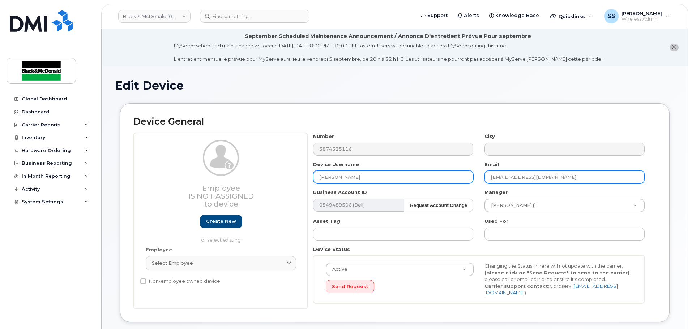
drag, startPoint x: 594, startPoint y: 179, endPoint x: 384, endPoint y: 175, distance: 209.7
click at [384, 175] on div "Number 5874325116 City Device Username Matthew Kontuk Email mlord@blackandmcdon…" at bounding box center [479, 221] width 343 height 176
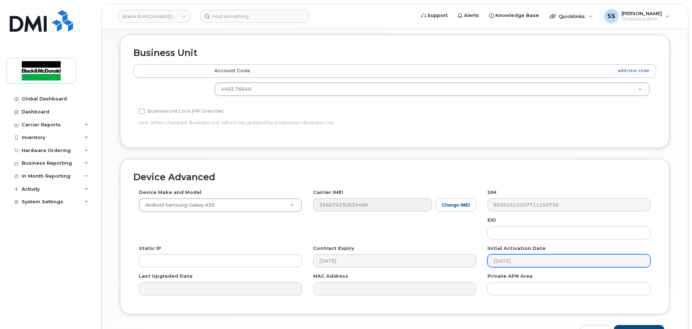
scroll to position [341, 0]
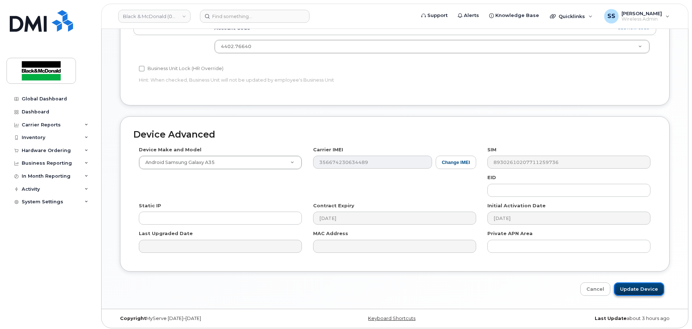
click at [631, 283] on input "Update Device" at bounding box center [639, 289] width 50 height 13
type input "Saving..."
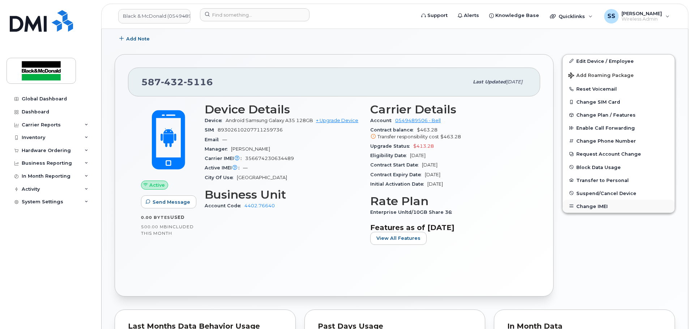
scroll to position [181, 0]
drag, startPoint x: 300, startPoint y: 158, endPoint x: 245, endPoint y: 155, distance: 54.3
click at [245, 155] on div "Carrier IMEI Carrier IMEI is reported during the last billing cycle or change o…" at bounding box center [283, 158] width 157 height 9
copy span "356674230634489"
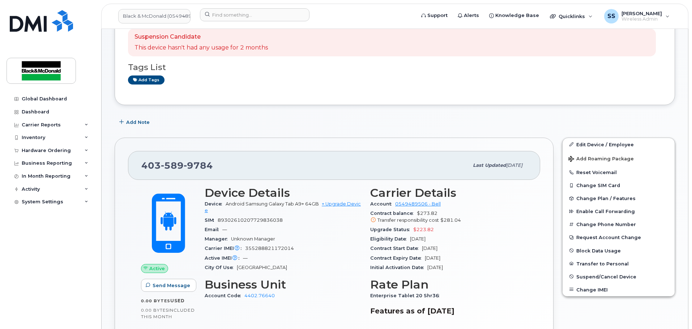
scroll to position [108, 0]
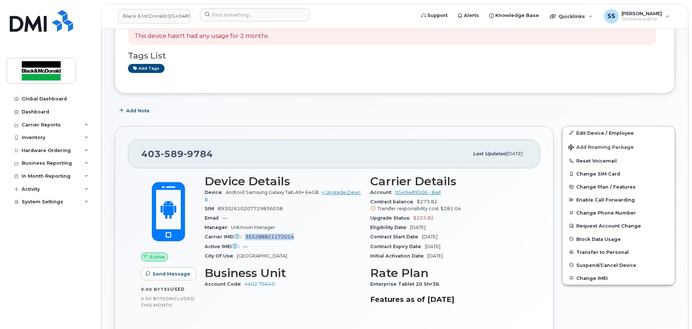
drag, startPoint x: 299, startPoint y: 237, endPoint x: 241, endPoint y: 237, distance: 57.8
click at [241, 237] on div "Carrier IMEI Carrier IMEI is reported during the last billing cycle or change o…" at bounding box center [283, 236] width 157 height 9
copy span "355288821172014"
click at [278, 246] on div "Active IMEI Active IMEI is refreshed daily with a delay of up to 48 hours follo…" at bounding box center [283, 246] width 157 height 9
drag, startPoint x: 303, startPoint y: 241, endPoint x: 244, endPoint y: 234, distance: 59.3
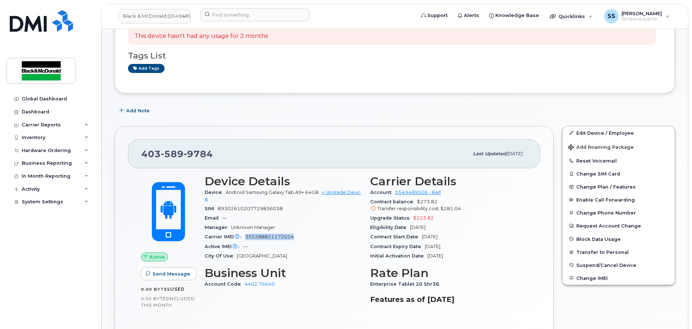
click at [244, 234] on div "Carrier IMEI Carrier IMEI is reported during the last billing cycle or change o…" at bounding box center [283, 236] width 157 height 9
copy span "355288821172014"
drag, startPoint x: 225, startPoint y: 194, endPoint x: 318, endPoint y: 192, distance: 93.3
click at [318, 192] on div "Device Android Samsung Galaxy Tab A9+ 64GB + Upgrade Device" at bounding box center [283, 196] width 157 height 16
copy span "Android Samsung Galaxy Tab A9+ 64GB"
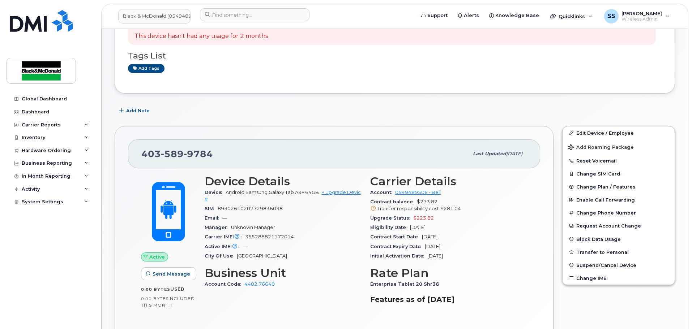
click at [261, 152] on div "403 589 9784" at bounding box center [304, 153] width 327 height 15
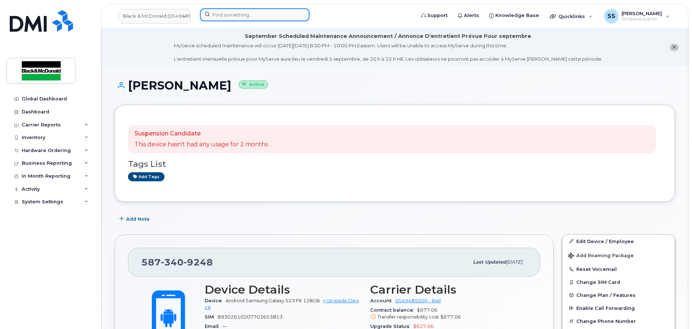
click at [218, 14] on input at bounding box center [255, 14] width 110 height 13
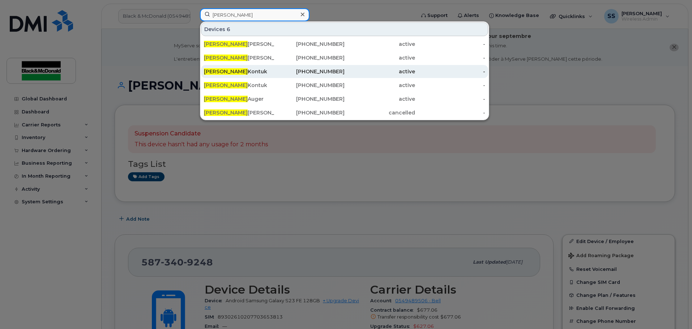
type input "Matthew"
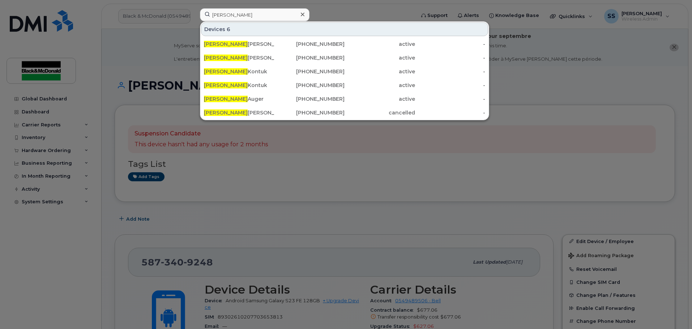
click at [251, 212] on div at bounding box center [346, 164] width 692 height 329
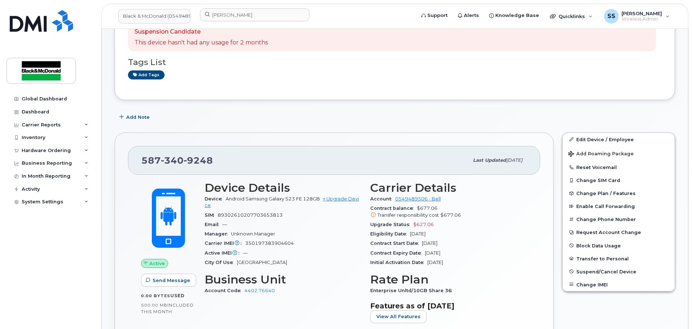
scroll to position [108, 0]
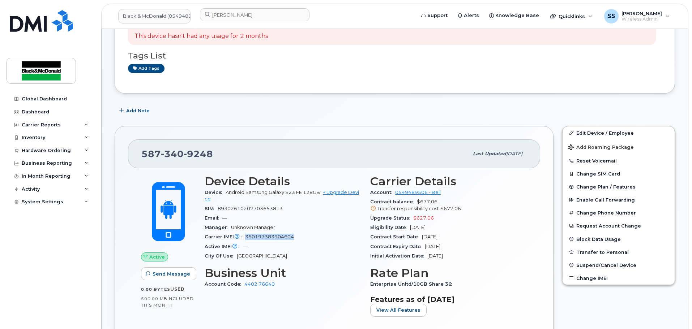
drag, startPoint x: 294, startPoint y: 236, endPoint x: 245, endPoint y: 235, distance: 49.5
click at [245, 235] on div "Carrier IMEI Carrier IMEI is reported during the last billing cycle or change o…" at bounding box center [283, 236] width 157 height 9
copy span "350197383904604"
click at [317, 207] on div "SIM 89302610207703653813" at bounding box center [283, 208] width 157 height 9
drag, startPoint x: 299, startPoint y: 233, endPoint x: 254, endPoint y: 237, distance: 44.6
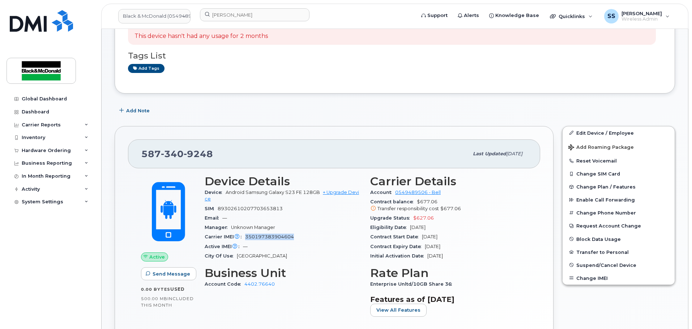
click at [244, 237] on div "Carrier IMEI Carrier IMEI is reported during the last billing cycle or change o…" at bounding box center [283, 236] width 157 height 9
drag, startPoint x: 254, startPoint y: 237, endPoint x: 261, endPoint y: 240, distance: 7.3
click at [261, 240] on div "Carrier IMEI Carrier IMEI is reported during the last billing cycle or change o…" at bounding box center [283, 236] width 157 height 9
drag, startPoint x: 293, startPoint y: 236, endPoint x: 251, endPoint y: 240, distance: 41.8
click at [243, 240] on div "Carrier IMEI Carrier IMEI is reported during the last billing cycle or change o…" at bounding box center [283, 236] width 157 height 9
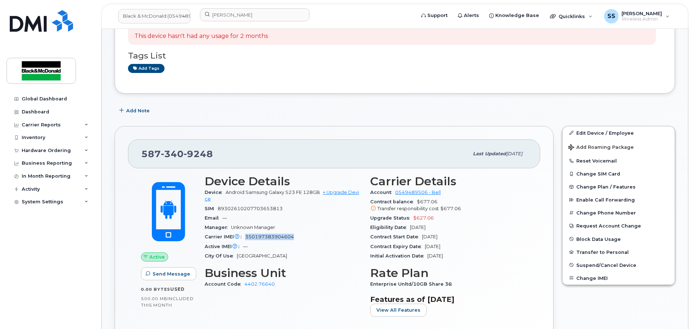
copy span "350197383904604"
click at [267, 200] on div "Device Android Samsung Galaxy S23 FE 128GB + Upgrade Device" at bounding box center [283, 196] width 157 height 16
drag, startPoint x: 226, startPoint y: 193, endPoint x: 319, endPoint y: 194, distance: 93.6
click at [319, 194] on div "Device Android Samsung Galaxy S23 FE 128GB + Upgrade Device" at bounding box center [283, 196] width 157 height 16
copy span "Android Samsung Galaxy S23 FE 128GB"
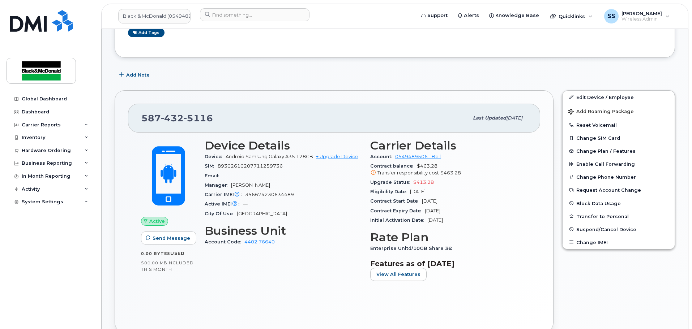
scroll to position [145, 0]
drag, startPoint x: 295, startPoint y: 193, endPoint x: 244, endPoint y: 193, distance: 50.2
click at [244, 193] on div "Carrier IMEI Carrier IMEI is reported during the last billing cycle or change o…" at bounding box center [283, 194] width 157 height 9
copy span "356674230634489"
drag, startPoint x: 223, startPoint y: 157, endPoint x: 312, endPoint y: 157, distance: 89.3
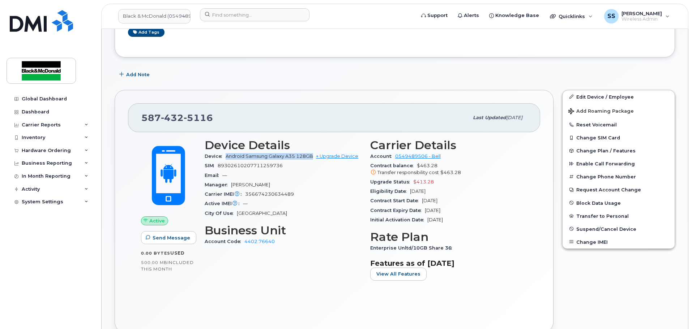
click at [312, 157] on div "Device Android Samsung Galaxy A35 128GB + Upgrade Device" at bounding box center [283, 156] width 157 height 9
copy span "Android Samsung Galaxy A35 128GB"
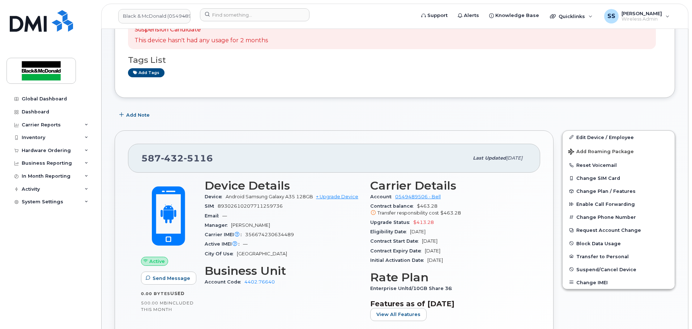
scroll to position [108, 0]
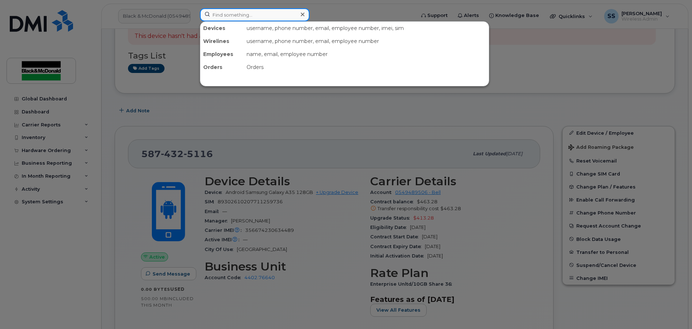
click at [260, 15] on input at bounding box center [255, 14] width 110 height 13
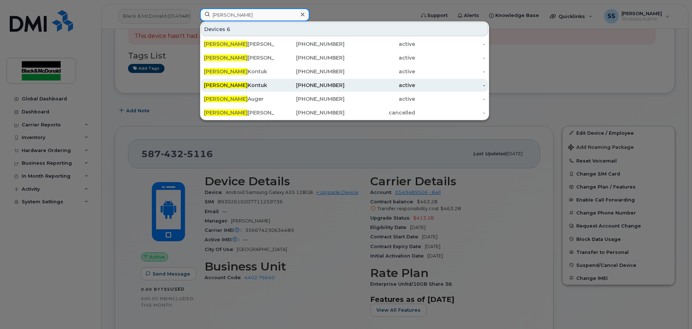
type input "[PERSON_NAME]"
click at [278, 83] on div "[PHONE_NUMBER]" at bounding box center [309, 85] width 70 height 7
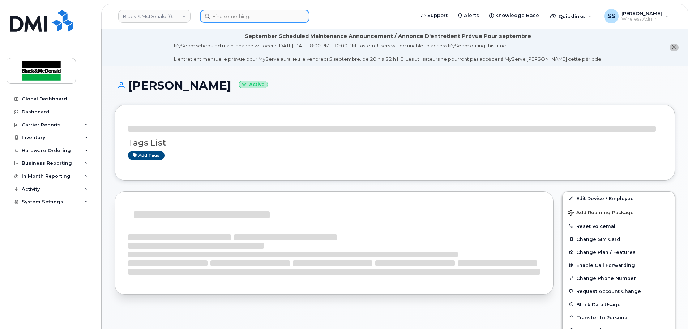
click at [292, 16] on input at bounding box center [255, 16] width 110 height 13
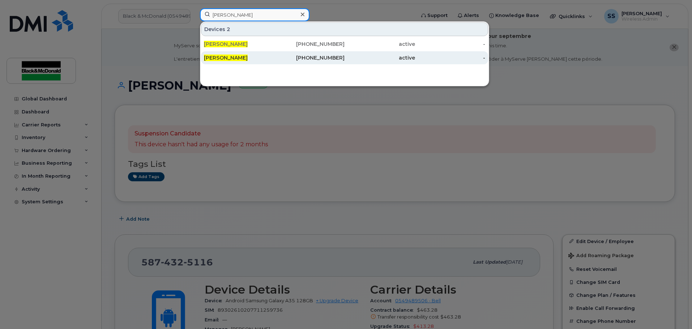
type input "Michael Lord"
click at [279, 58] on div "403-796-6648" at bounding box center [309, 57] width 70 height 7
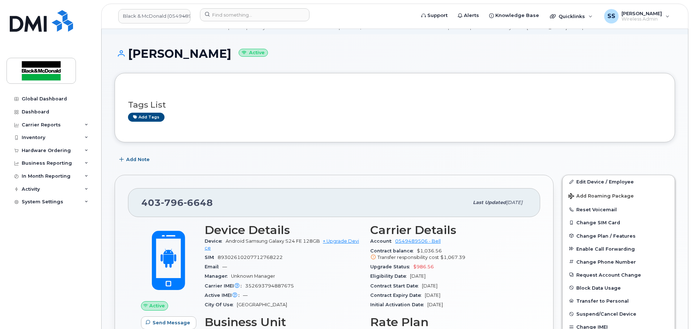
scroll to position [72, 0]
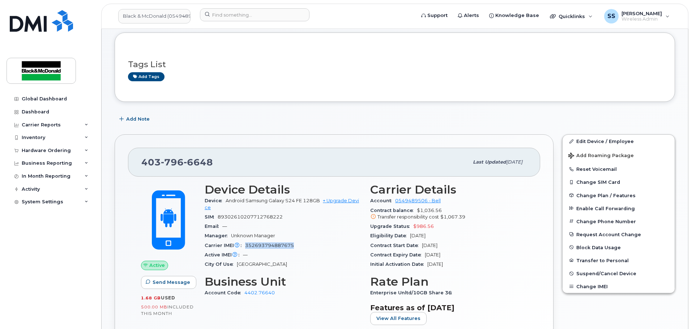
drag, startPoint x: 297, startPoint y: 245, endPoint x: 244, endPoint y: 241, distance: 54.0
click at [244, 241] on div "Carrier IMEI Carrier IMEI is reported during the last billing cycle or change o…" at bounding box center [283, 245] width 157 height 9
copy span "352693794887675"
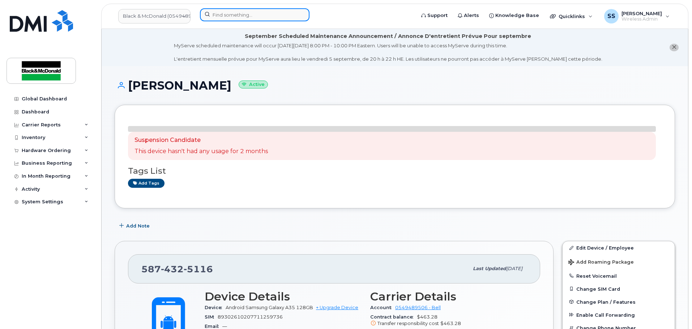
click at [281, 13] on input at bounding box center [255, 14] width 110 height 13
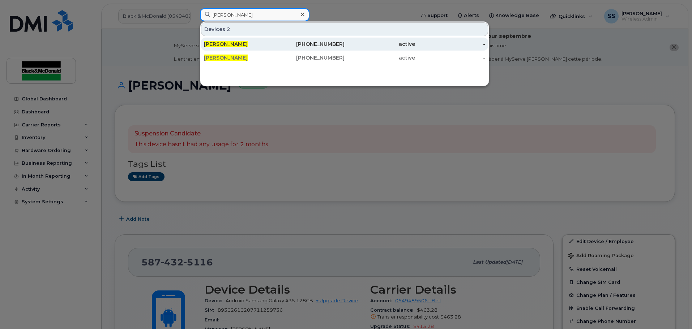
type input "[PERSON_NAME]"
click at [295, 46] on div "403-831-2753" at bounding box center [309, 43] width 70 height 7
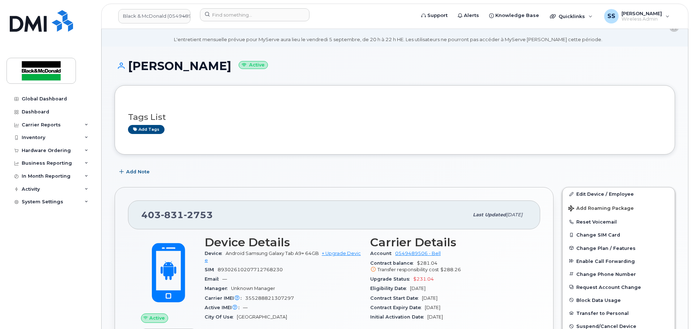
scroll to position [36, 0]
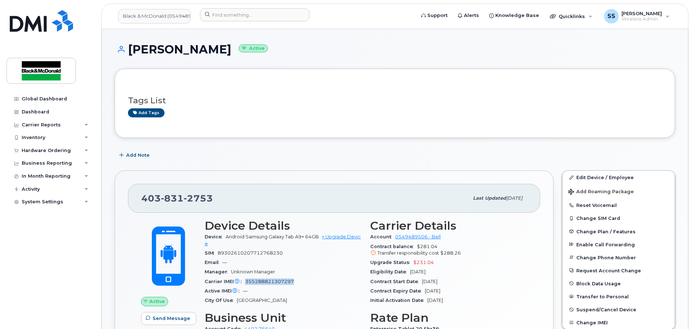
drag, startPoint x: 297, startPoint y: 282, endPoint x: 244, endPoint y: 281, distance: 53.1
click at [244, 281] on div "Carrier IMEI Carrier IMEI is reported during the last billing cycle or change o…" at bounding box center [283, 281] width 157 height 9
drag, startPoint x: 224, startPoint y: 238, endPoint x: 320, endPoint y: 237, distance: 95.4
click at [320, 237] on div "Device Android Samsung Galaxy Tab A9+ 64GB + Upgrade Device" at bounding box center [283, 240] width 157 height 16
copy span "Android Samsung Galaxy Tab A9+ 64GB"
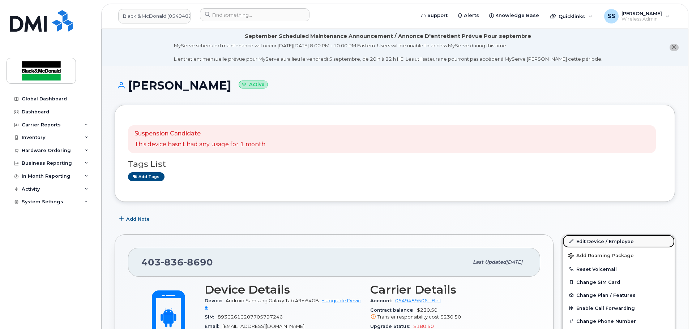
click at [630, 236] on link "Edit Device / Employee" at bounding box center [618, 241] width 112 height 13
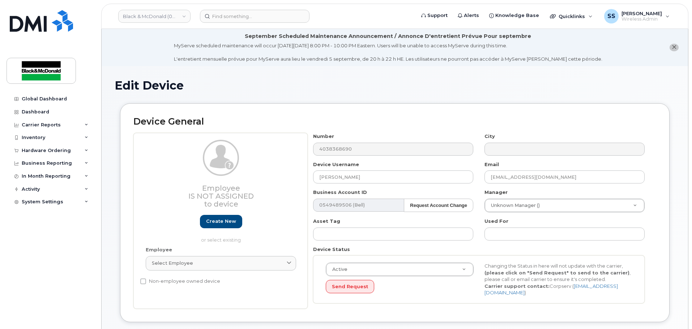
select select "27695469"
click at [514, 176] on input "[EMAIL_ADDRESS][DOMAIN_NAME]" at bounding box center [564, 177] width 160 height 13
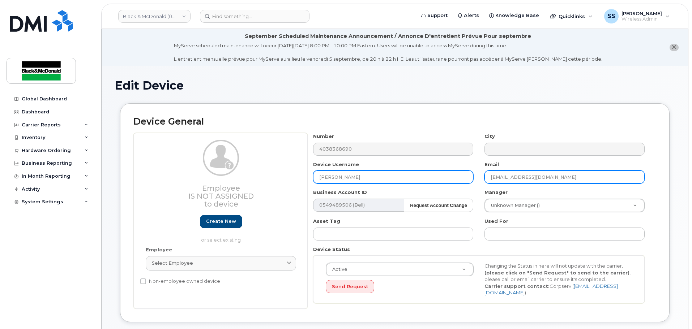
drag, startPoint x: 587, startPoint y: 178, endPoint x: 372, endPoint y: 179, distance: 214.4
click at [372, 179] on div "Number 4038368690 City Device Username [PERSON_NAME] Email [EMAIL_ADDRESS][DOMA…" at bounding box center [479, 221] width 343 height 176
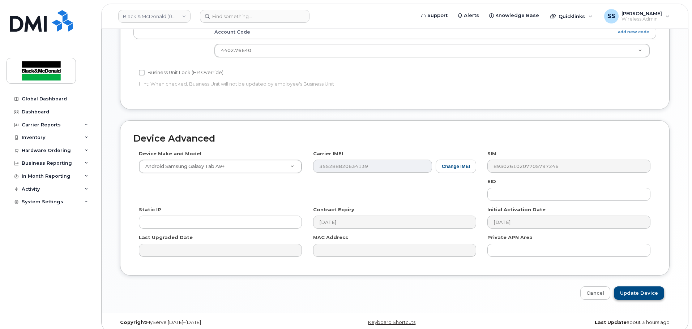
scroll to position [341, 0]
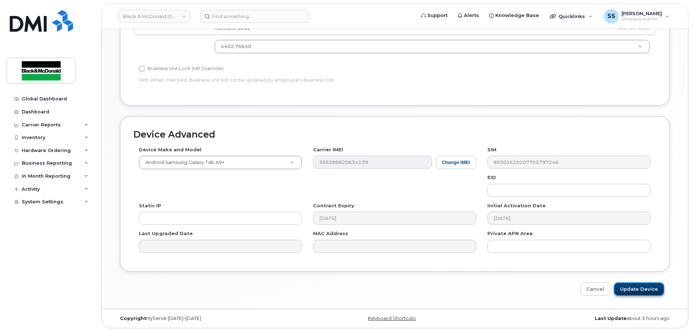
click at [638, 287] on input "Update Device" at bounding box center [639, 289] width 50 height 13
type input "Saving..."
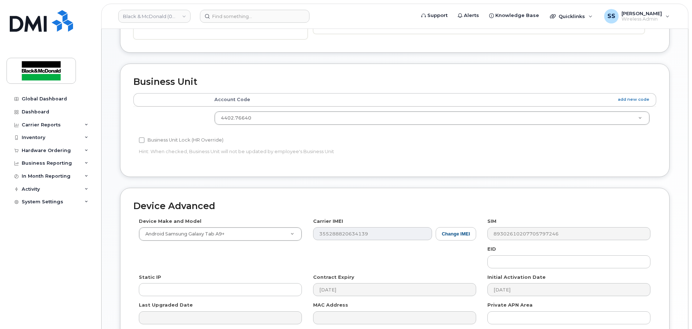
scroll to position [160, 0]
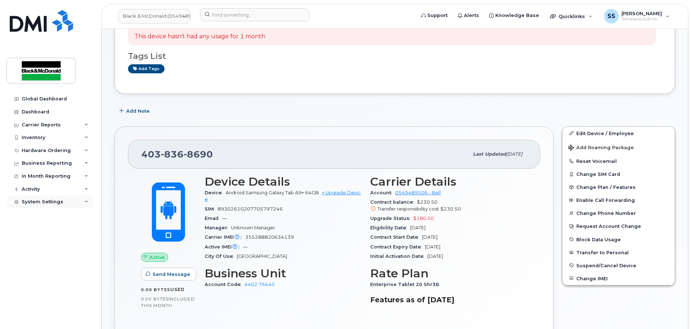
scroll to position [108, 0]
drag, startPoint x: 307, startPoint y: 231, endPoint x: 272, endPoint y: 240, distance: 36.1
click at [272, 240] on section "Device Details Device Android Samsung Galaxy Tab A9+ 64GB + Upgrade Device SIM …" at bounding box center [283, 218] width 157 height 86
click at [291, 245] on div "Active IMEI Active IMEI is refreshed daily with a delay of up to 48 hours follo…" at bounding box center [283, 246] width 157 height 9
drag, startPoint x: 297, startPoint y: 239, endPoint x: 247, endPoint y: 238, distance: 51.0
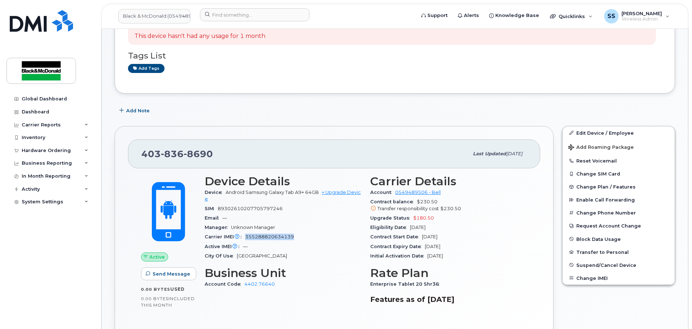
click at [247, 238] on div "Carrier IMEI Carrier IMEI is reported during the last billing cycle or change o…" at bounding box center [283, 236] width 157 height 9
copy span "355288820634139"
drag, startPoint x: 228, startPoint y: 194, endPoint x: 299, endPoint y: 198, distance: 71.7
click at [299, 198] on div "Device Android Samsung Galaxy Tab A9+ 64GB + Upgrade Device" at bounding box center [283, 196] width 157 height 16
click at [300, 198] on div "Device Android Samsung Galaxy Tab A9+ 64GB + Upgrade Device" at bounding box center [283, 196] width 157 height 16
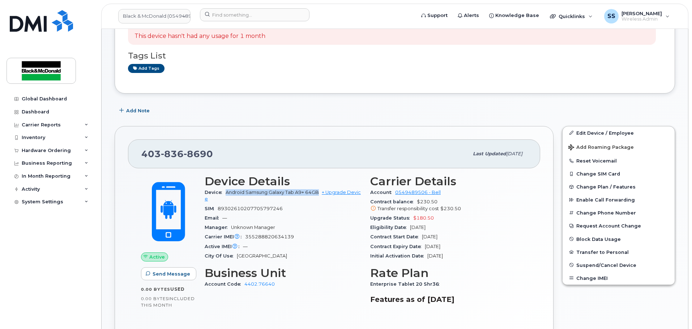
drag, startPoint x: 224, startPoint y: 192, endPoint x: 319, endPoint y: 195, distance: 94.4
click at [319, 195] on div "Device Android Samsung Galaxy Tab A9+ 64GB + Upgrade Device" at bounding box center [283, 196] width 157 height 16
copy span "Android Samsung Galaxy Tab A9+ 64GB"
